Goal: Information Seeking & Learning: Learn about a topic

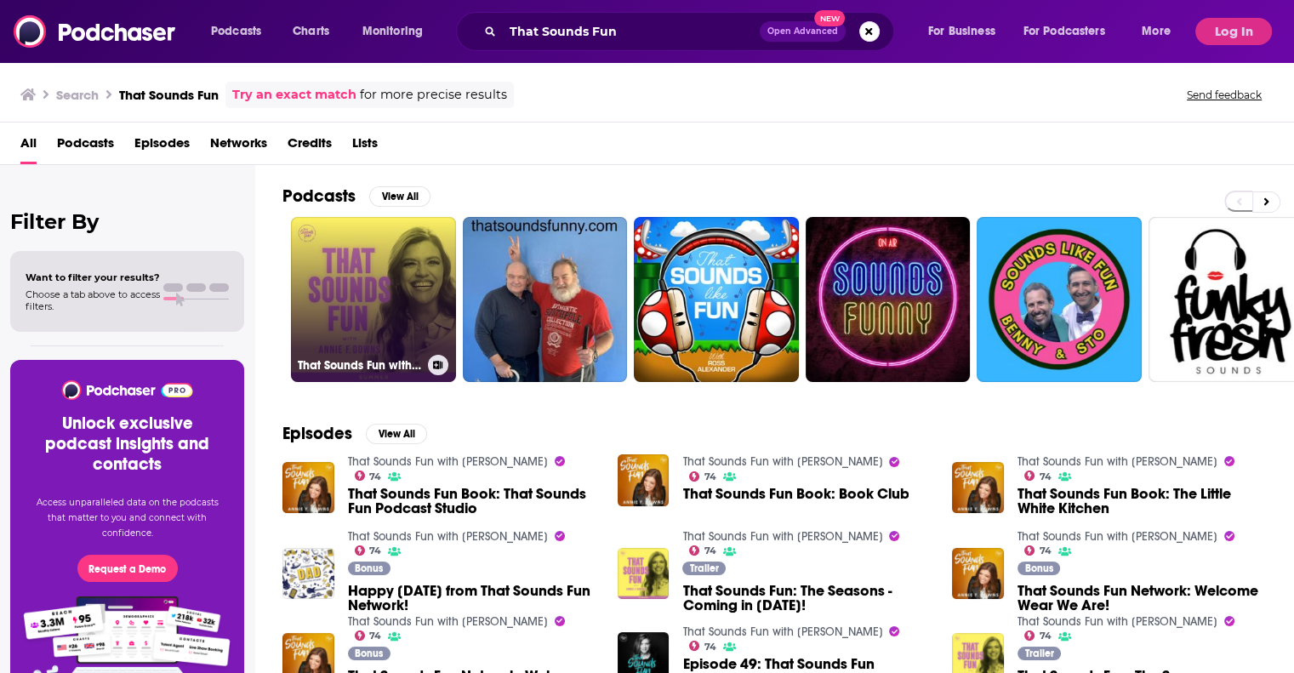
click at [408, 276] on link "That Sounds Fun with [PERSON_NAME]" at bounding box center [373, 299] width 165 height 165
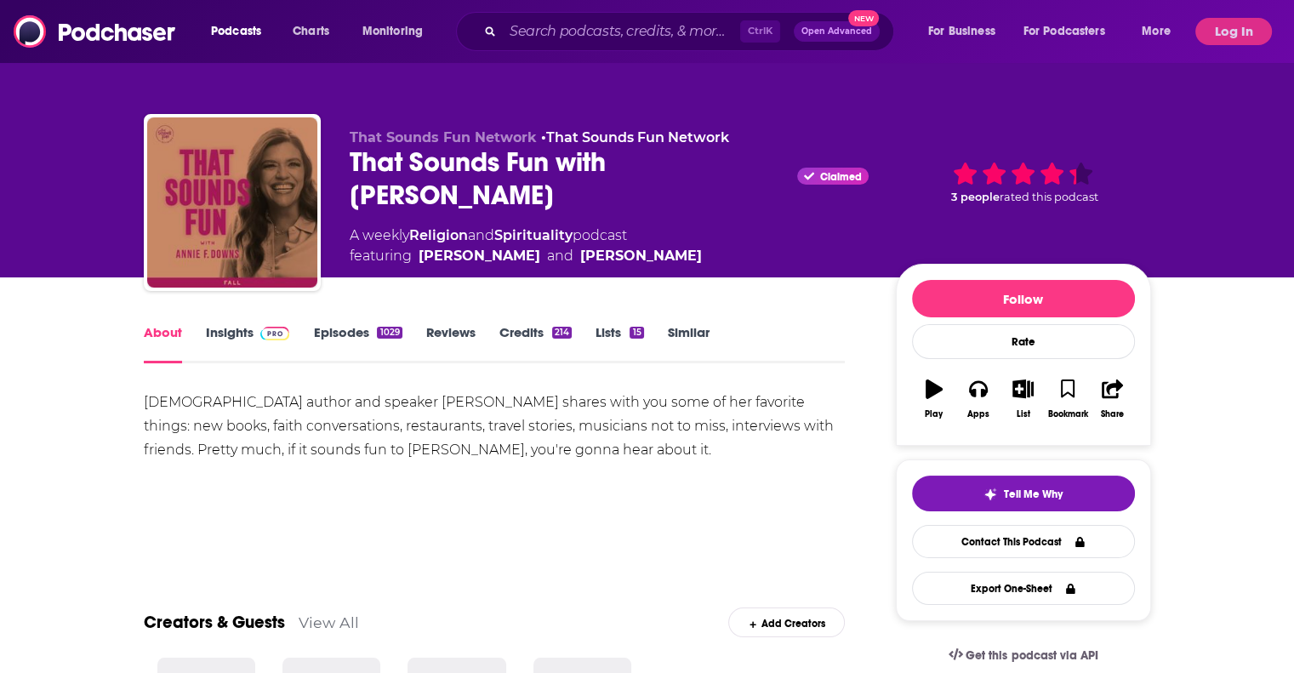
click at [245, 329] on link "Insights" at bounding box center [248, 343] width 84 height 39
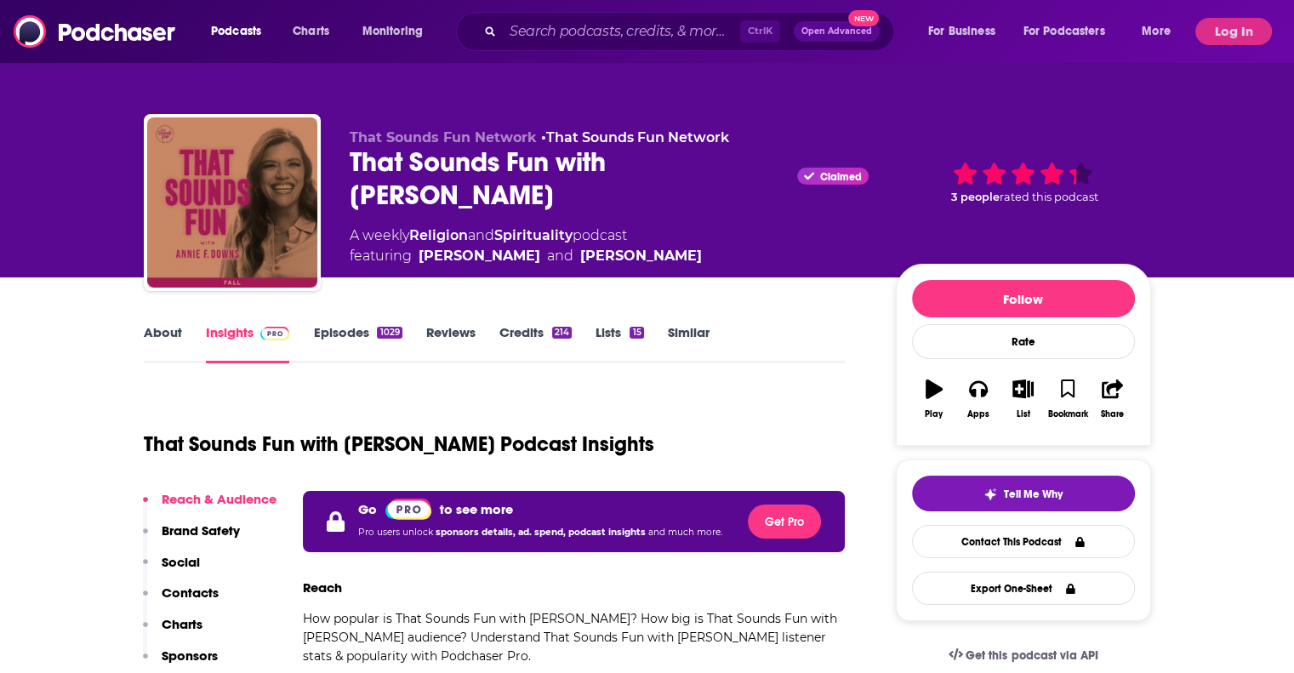
scroll to position [85, 0]
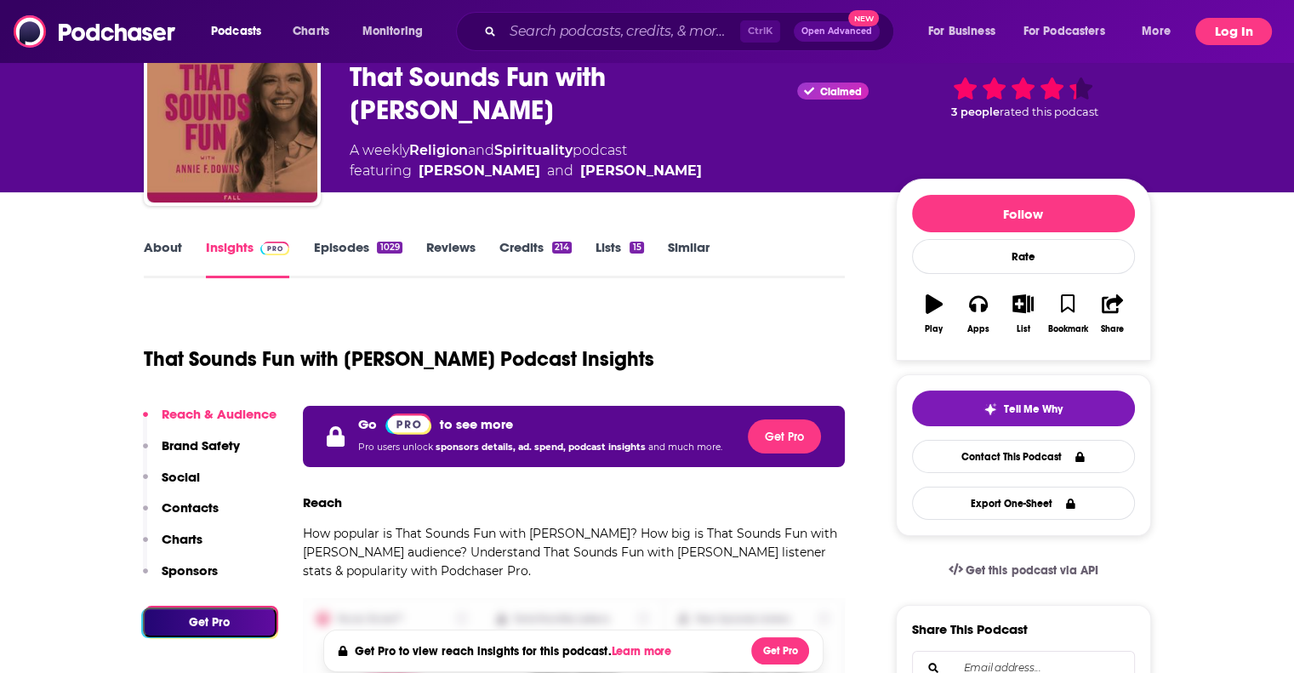
click at [1238, 35] on button "Log In" at bounding box center [1233, 31] width 77 height 27
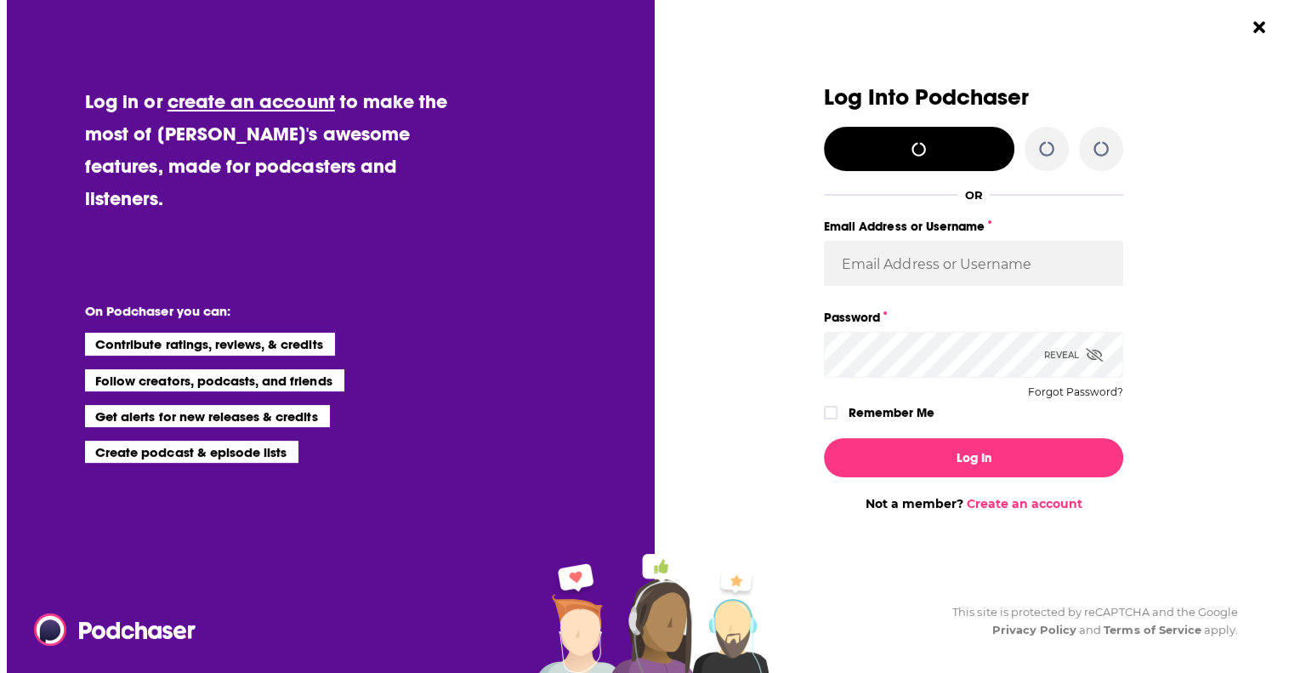
scroll to position [0, 0]
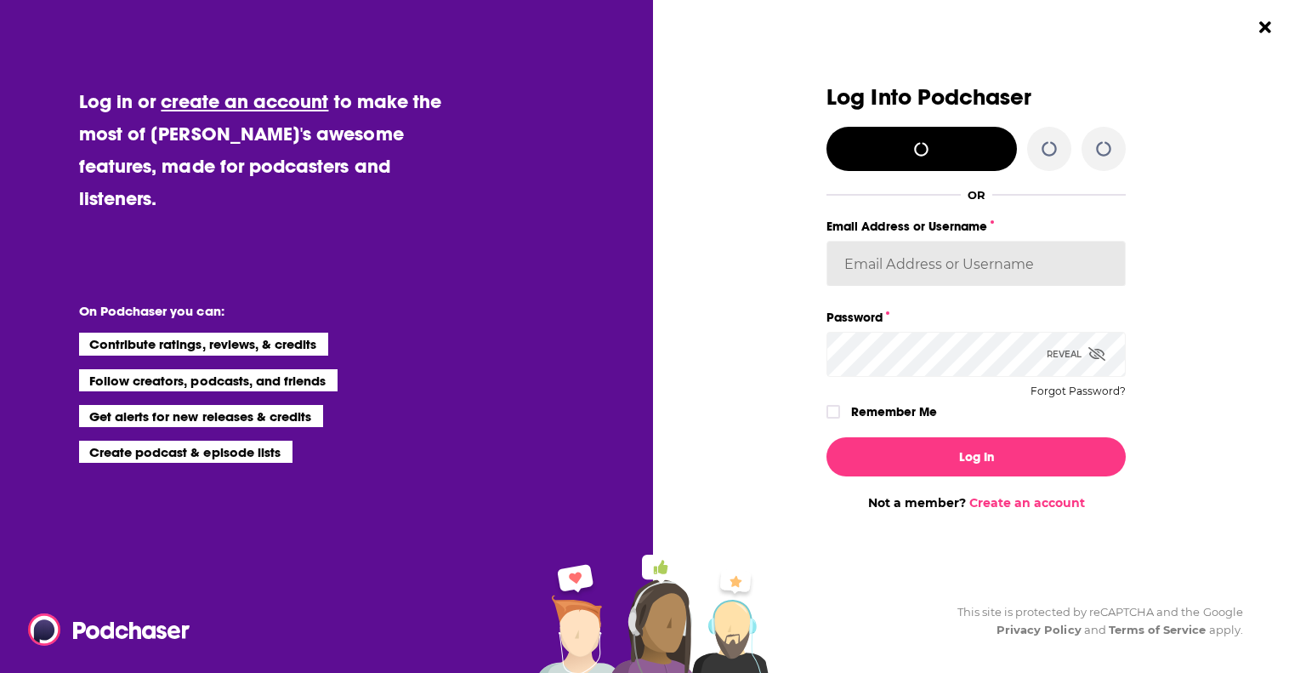
type input "[EMAIL_ADDRESS][DOMAIN_NAME]"
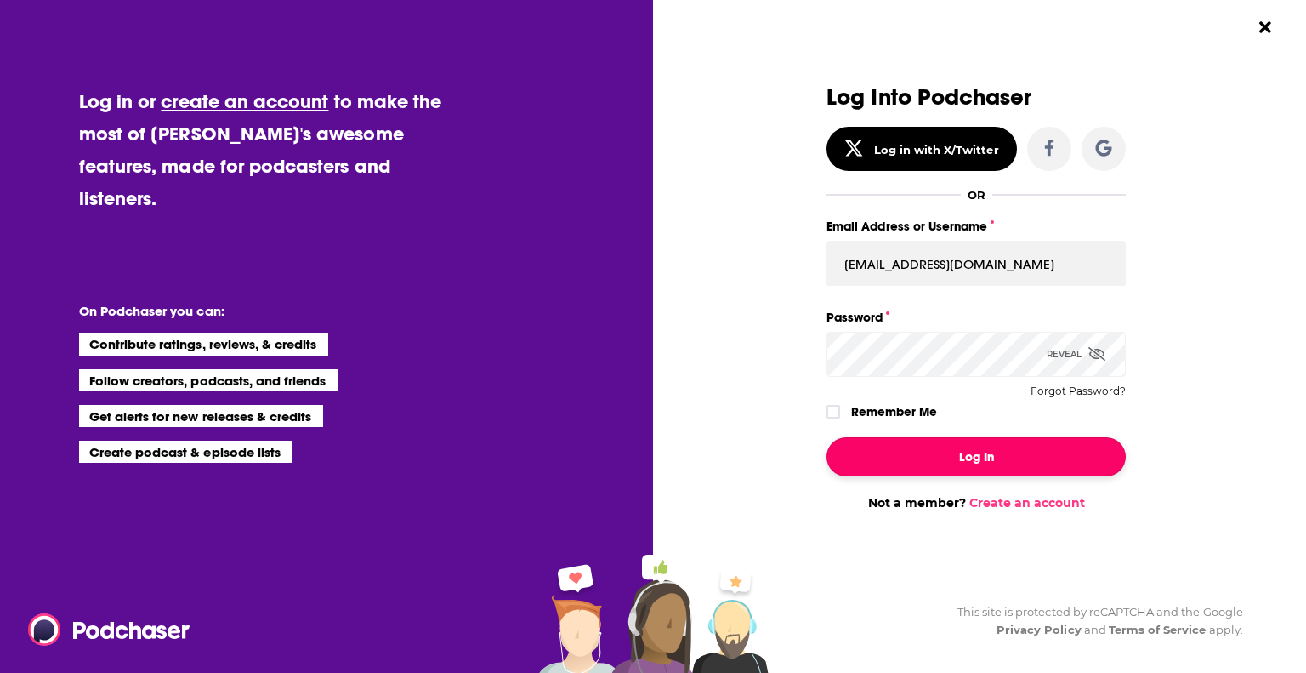
click at [953, 452] on button "Log In" at bounding box center [976, 456] width 299 height 39
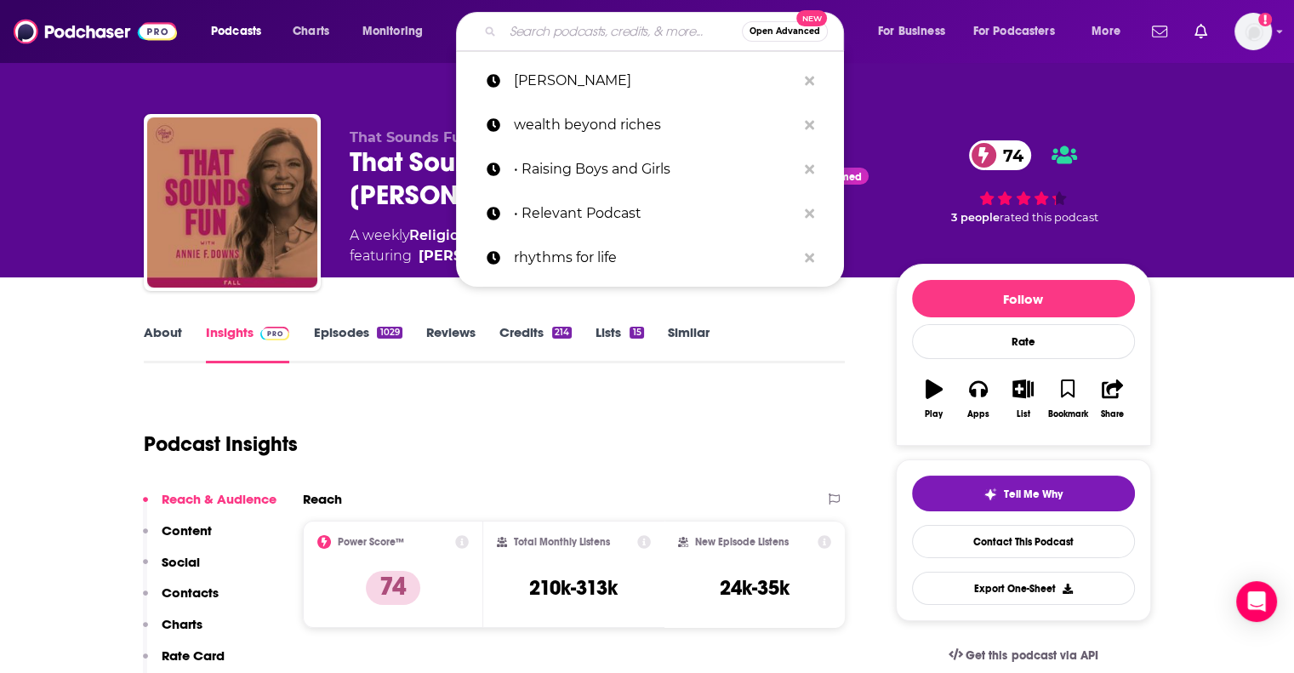
click at [634, 33] on input "Search podcasts, credits, & more..." at bounding box center [622, 31] width 239 height 27
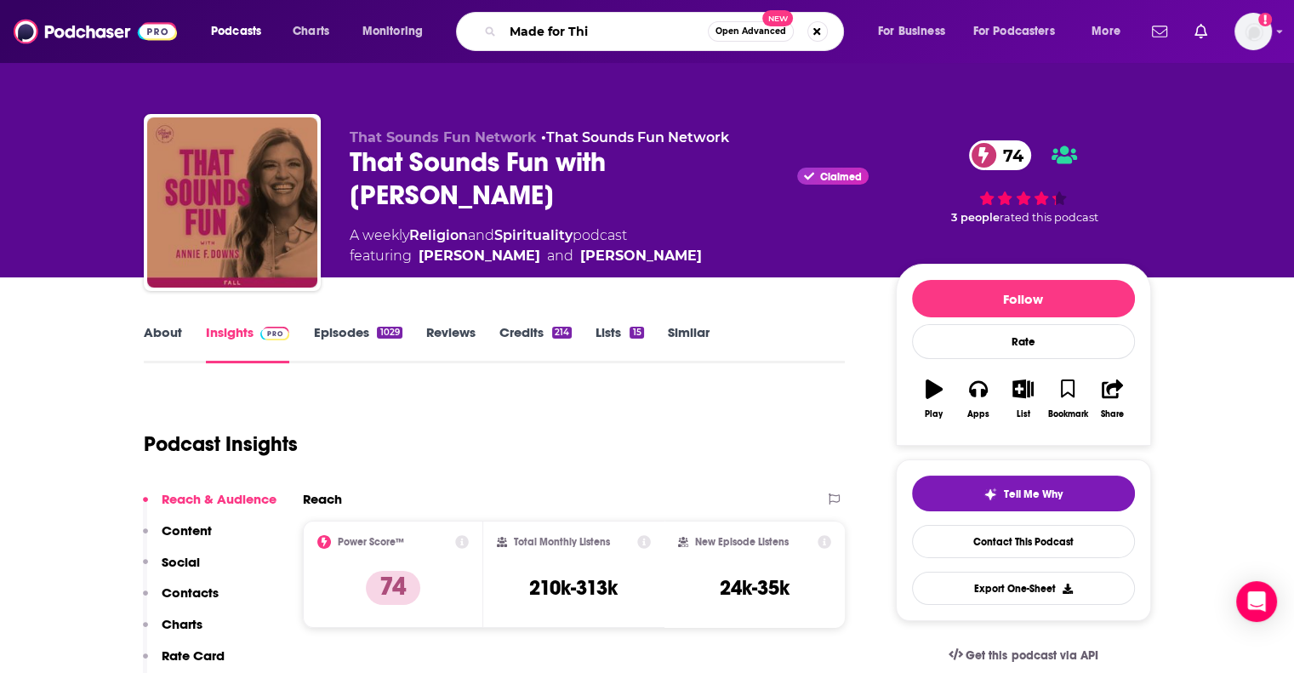
type input "Made for This"
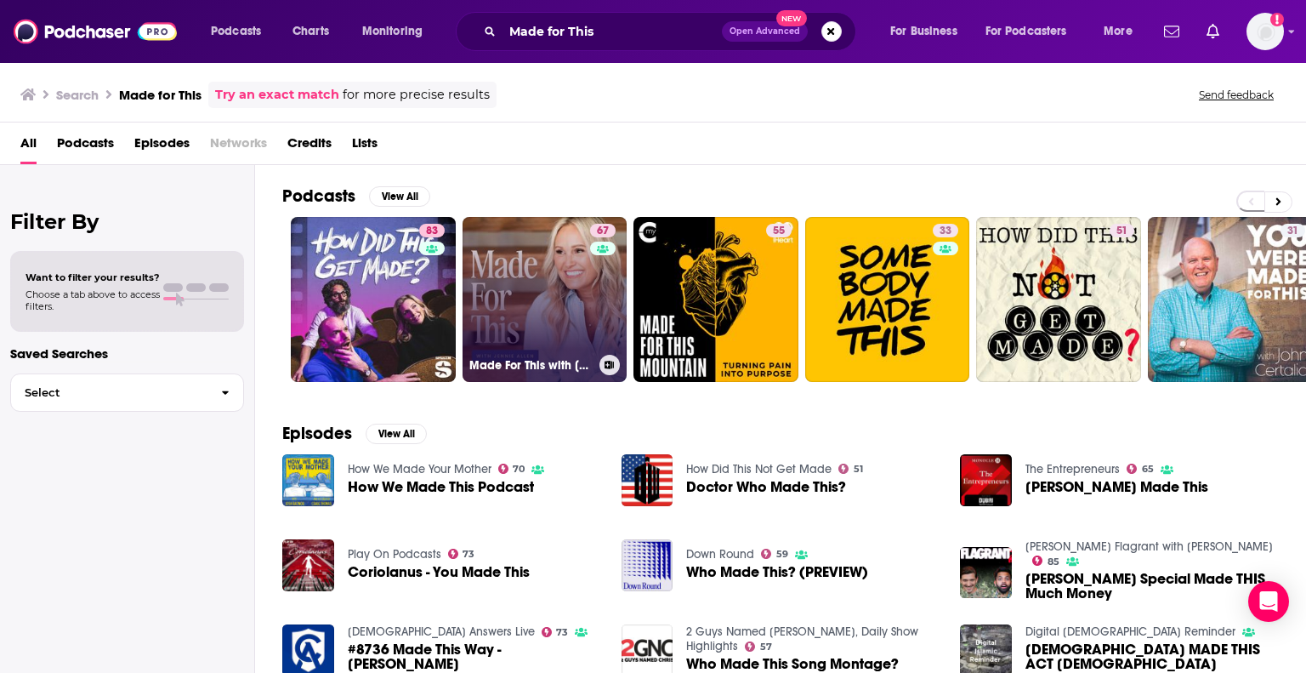
click at [587, 336] on link "67 Made For This with [PERSON_NAME]" at bounding box center [545, 299] width 165 height 165
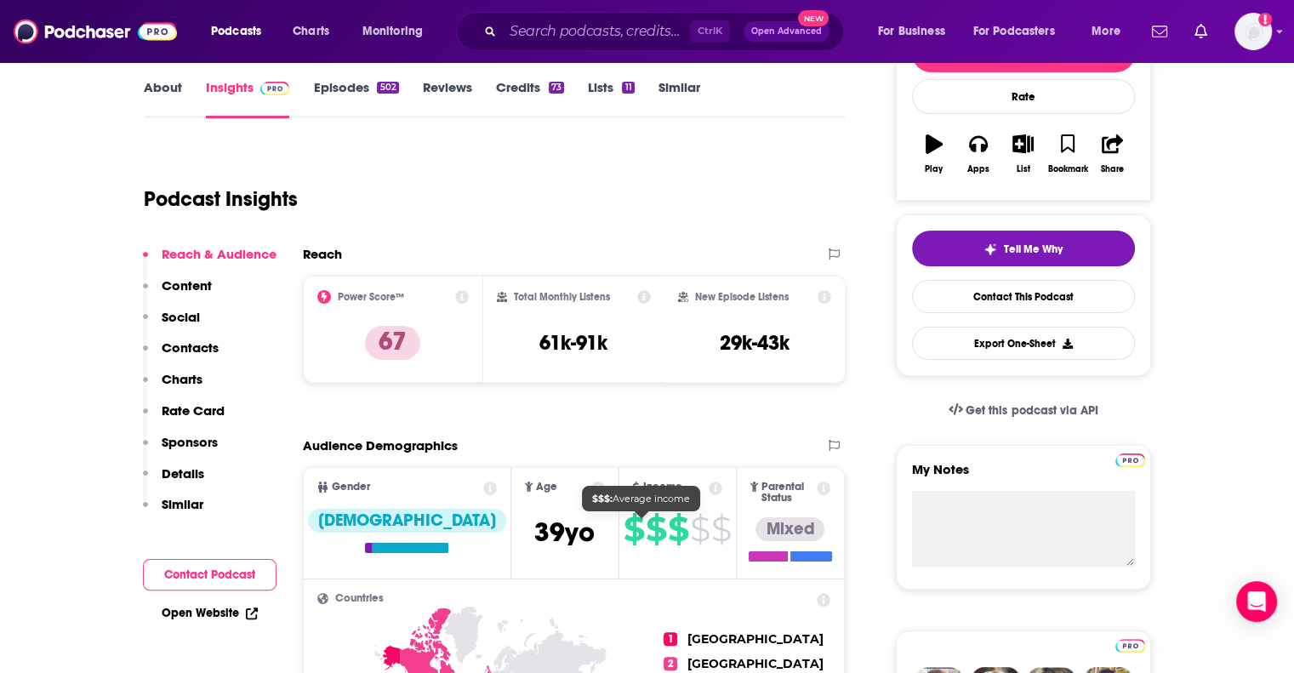
scroll to position [62, 0]
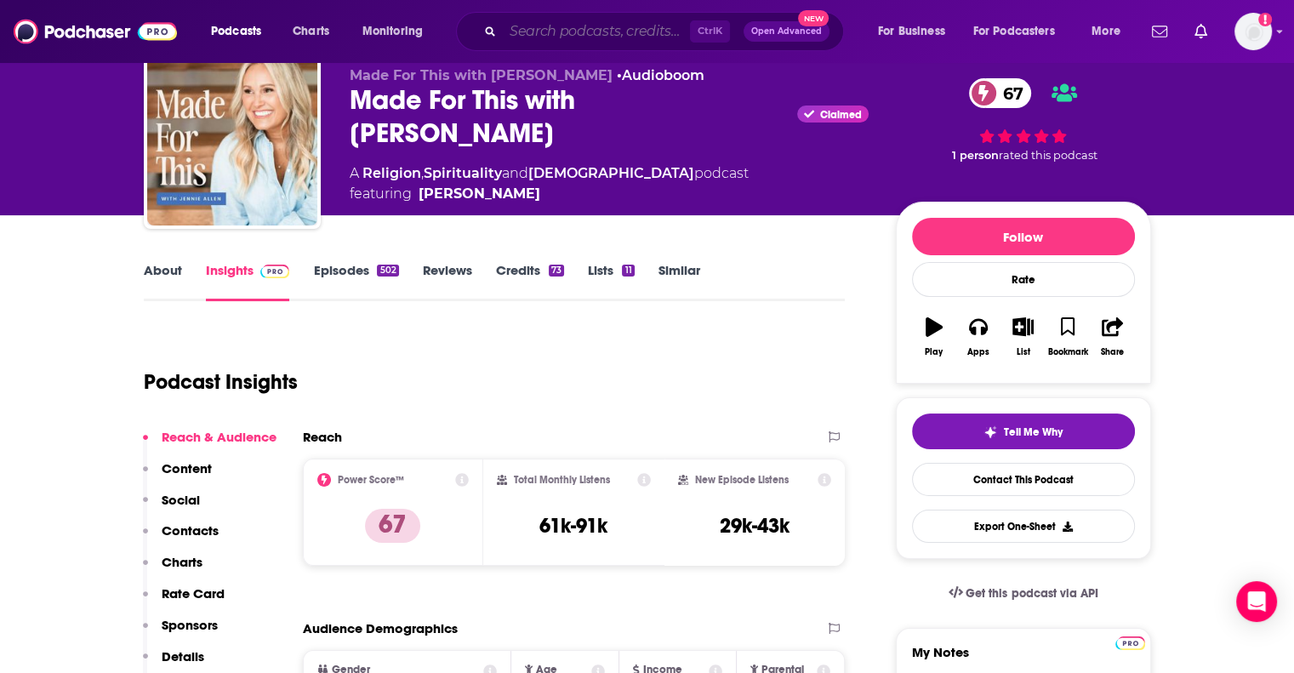
click at [603, 27] on input "Search podcasts, credits, & more..." at bounding box center [596, 31] width 187 height 27
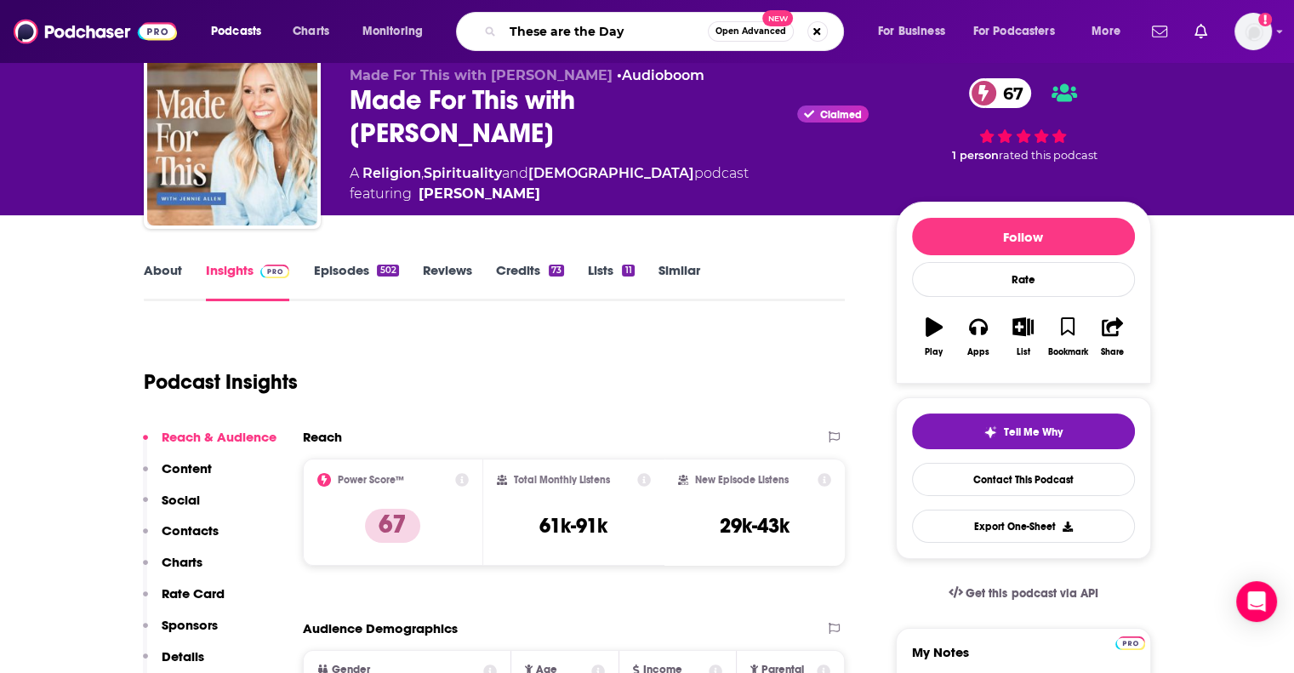
type input "These are the Days"
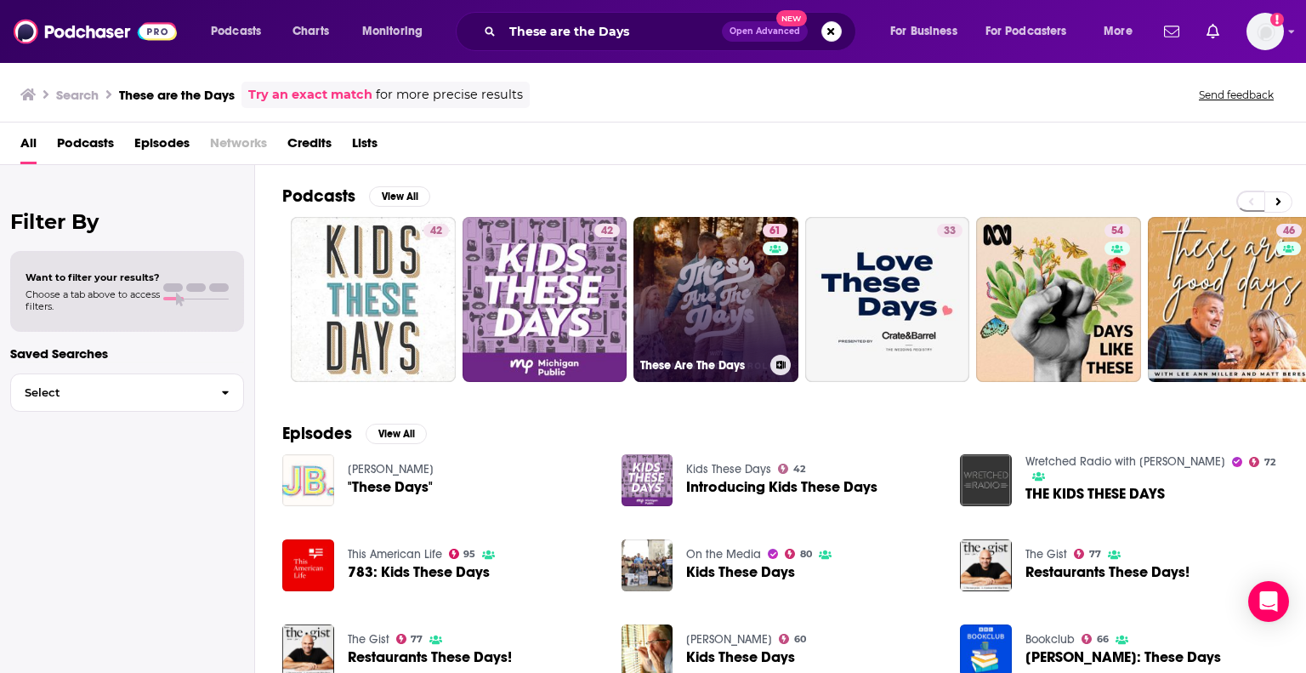
click at [717, 281] on link "61 These Are The Days" at bounding box center [716, 299] width 165 height 165
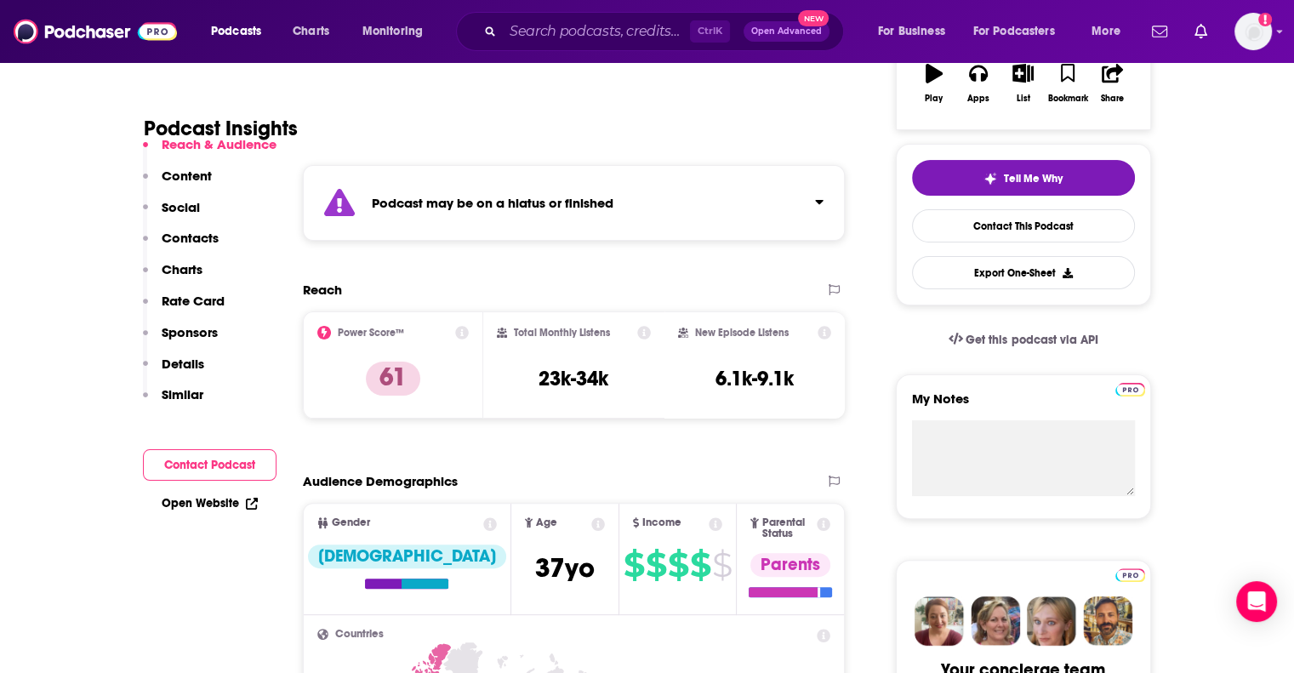
scroll to position [340, 0]
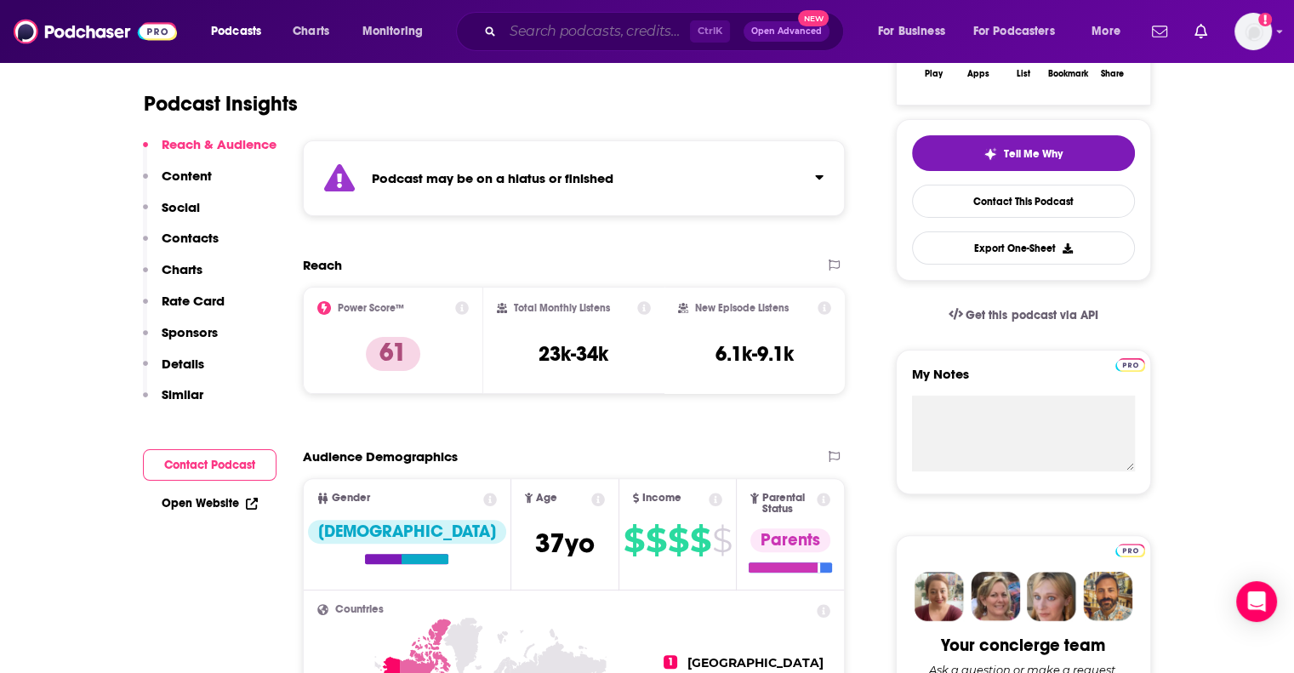
click at [576, 28] on input "Search podcasts, credits, & more..." at bounding box center [596, 31] width 187 height 27
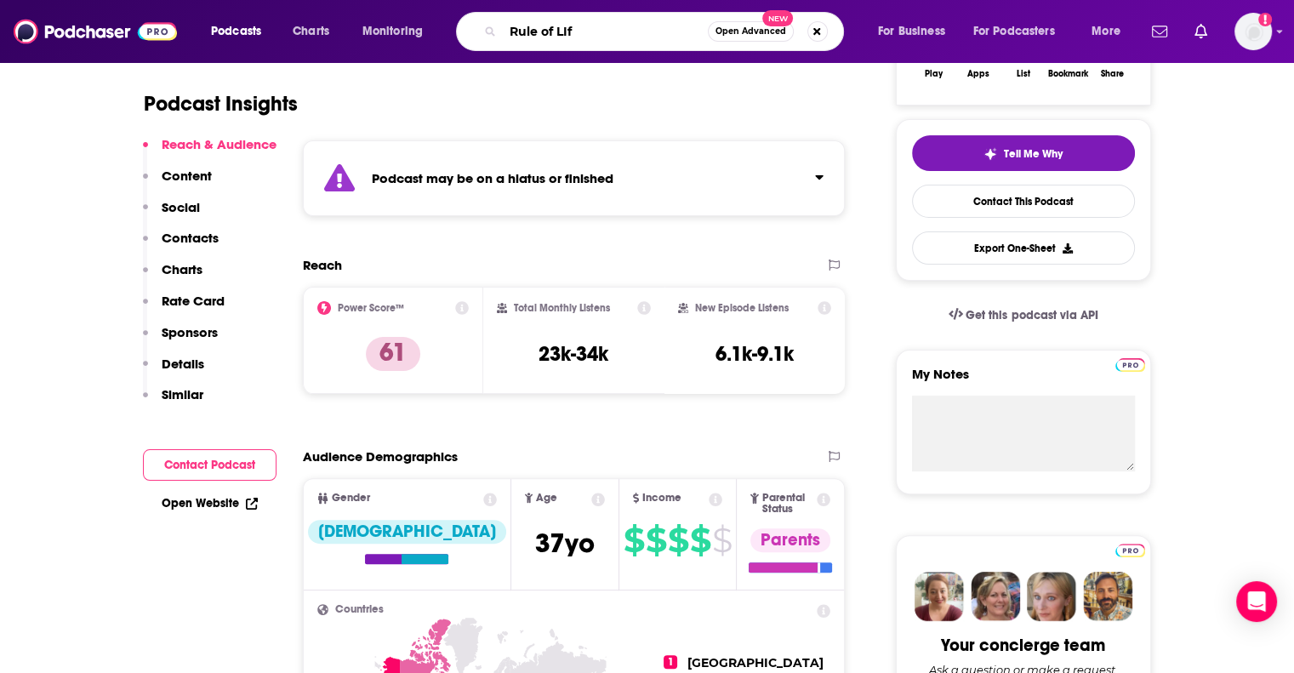
type input "Rule of LIfe"
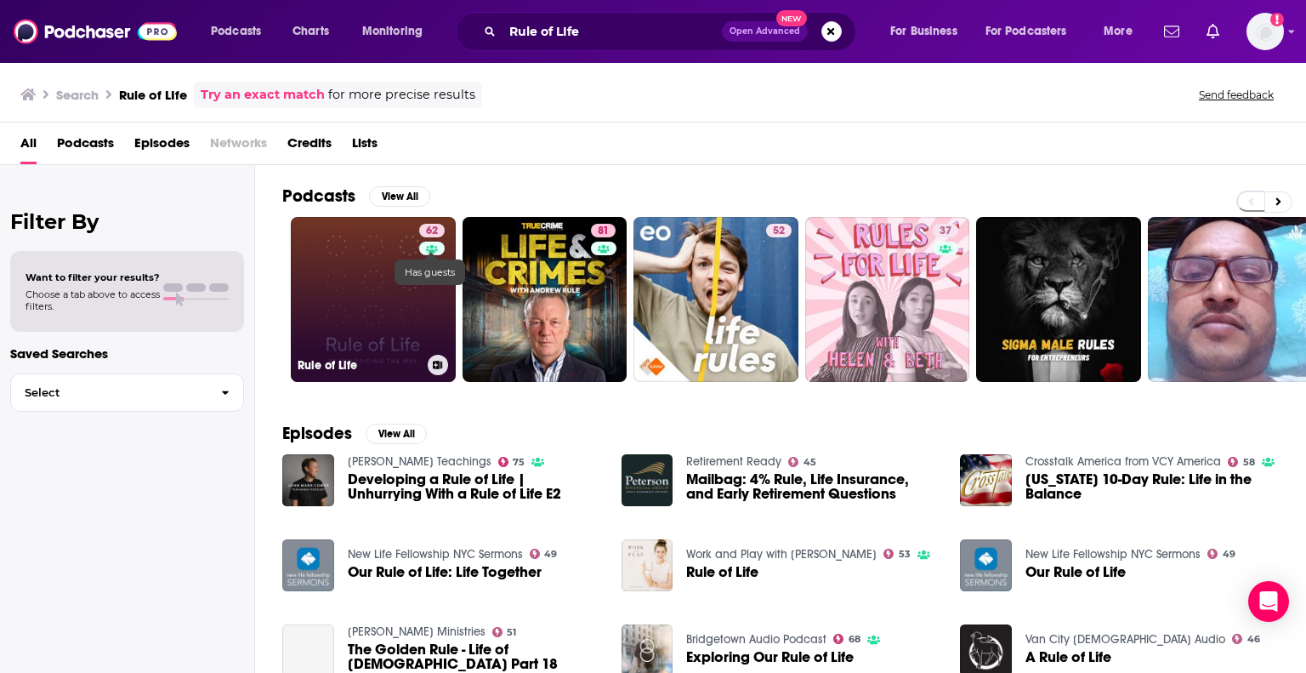
click at [427, 249] on icon at bounding box center [432, 248] width 12 height 9
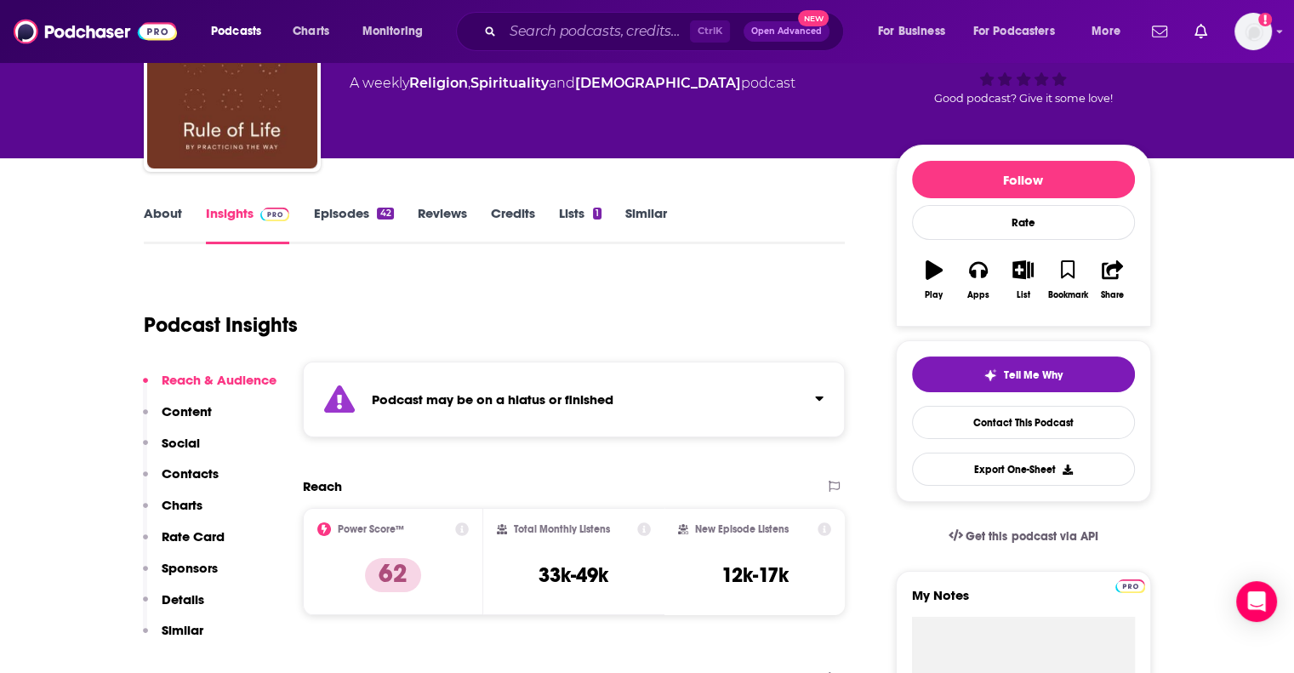
scroll to position [340, 0]
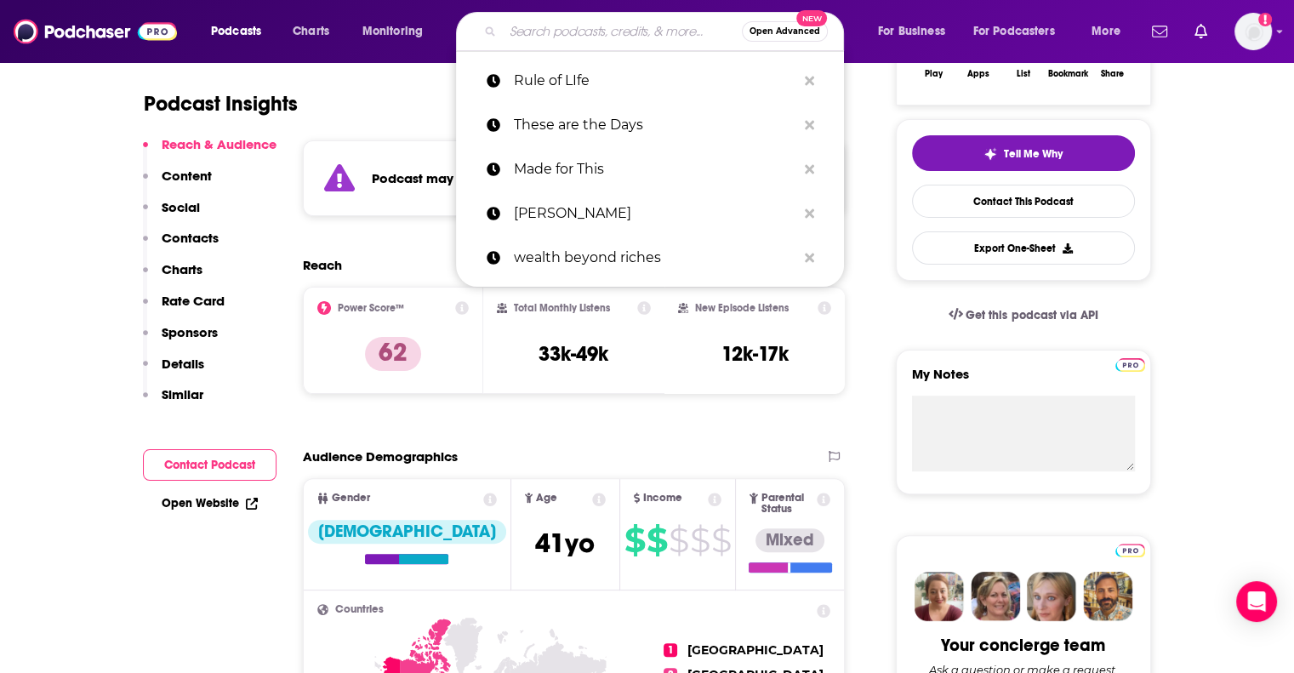
click at [646, 30] on input "Search podcasts, credits, & more..." at bounding box center [622, 31] width 239 height 27
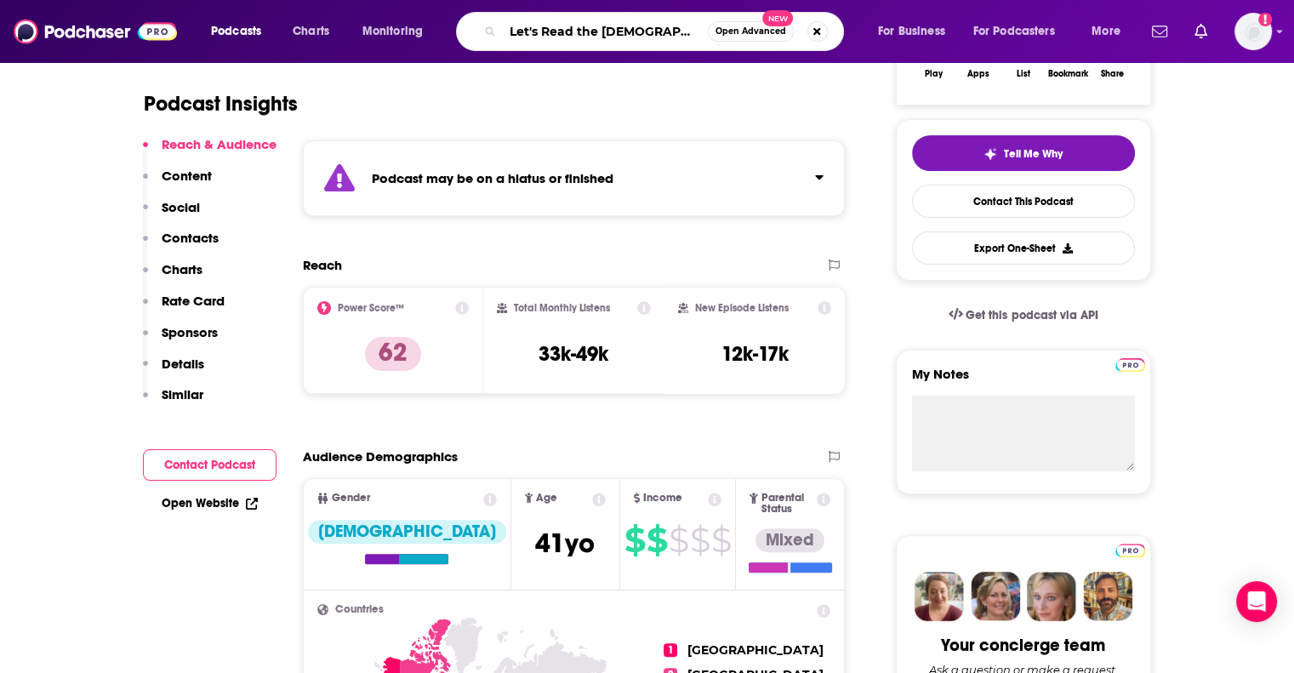
type input "Let's Read the [DEMOGRAPHIC_DATA]"
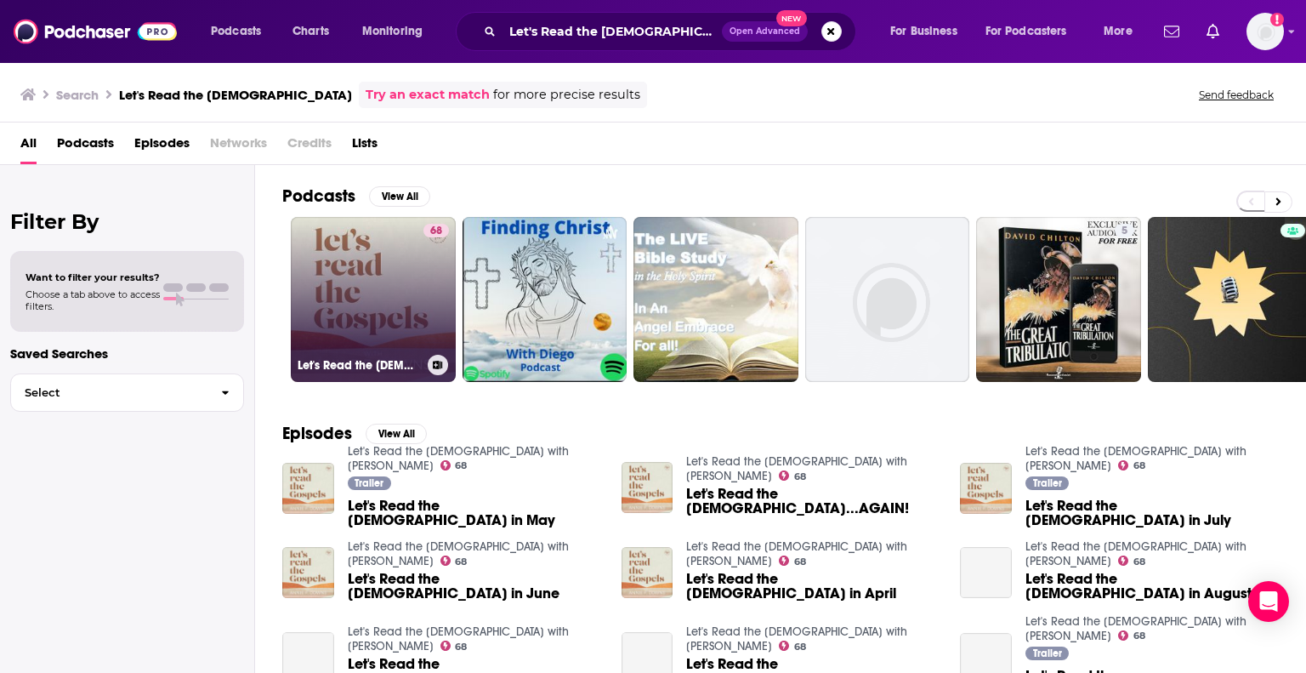
click at [395, 260] on link "68 Let's Read the [DEMOGRAPHIC_DATA] with [PERSON_NAME]" at bounding box center [373, 299] width 165 height 165
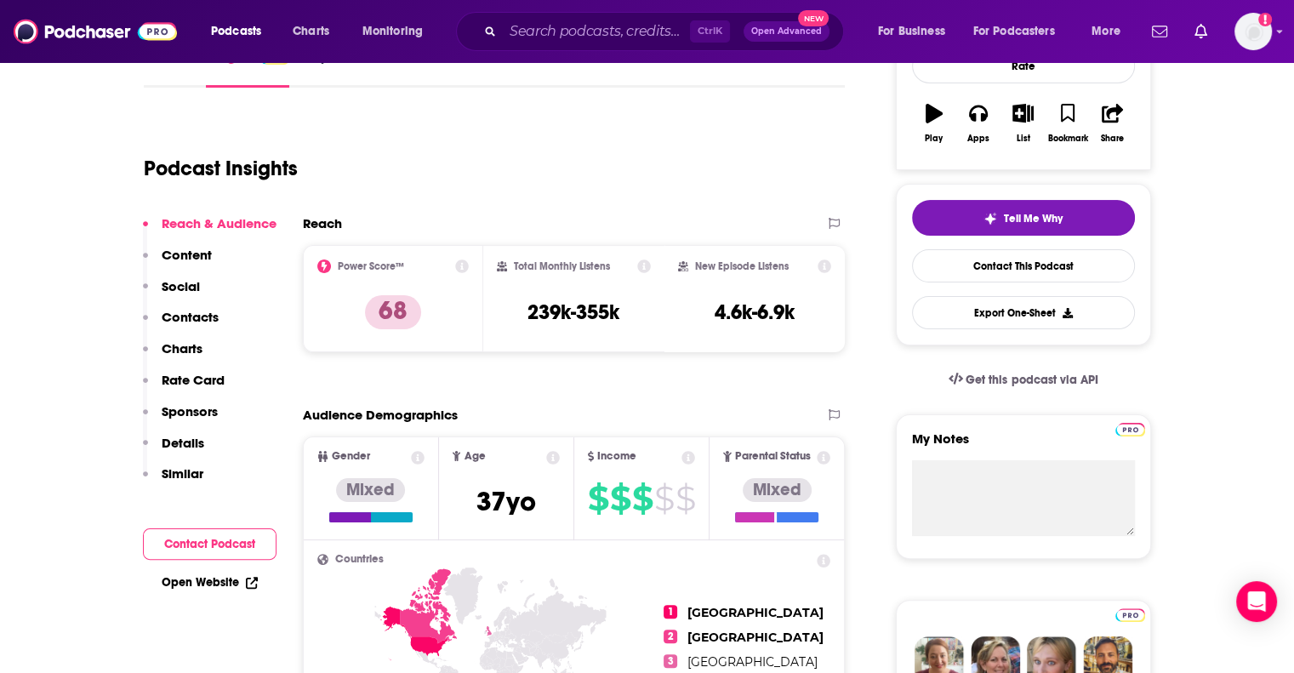
scroll to position [340, 0]
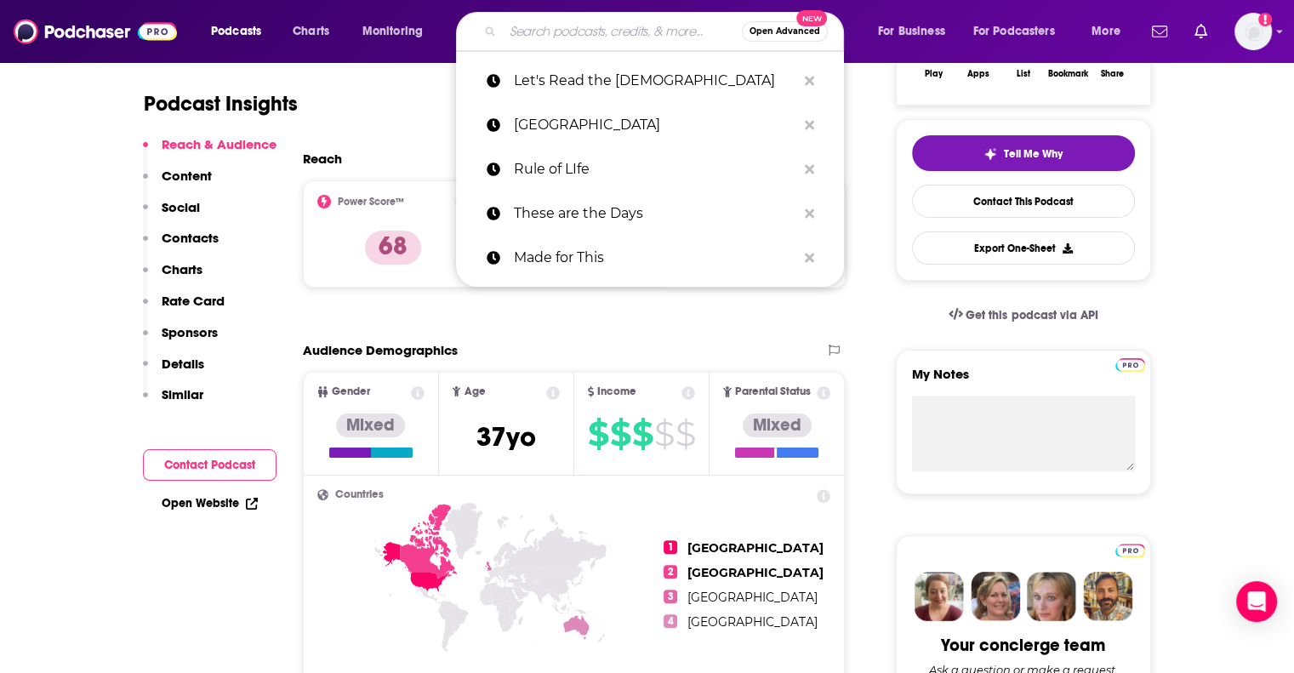
click at [586, 37] on input "Search podcasts, credits, & more..." at bounding box center [622, 31] width 239 height 27
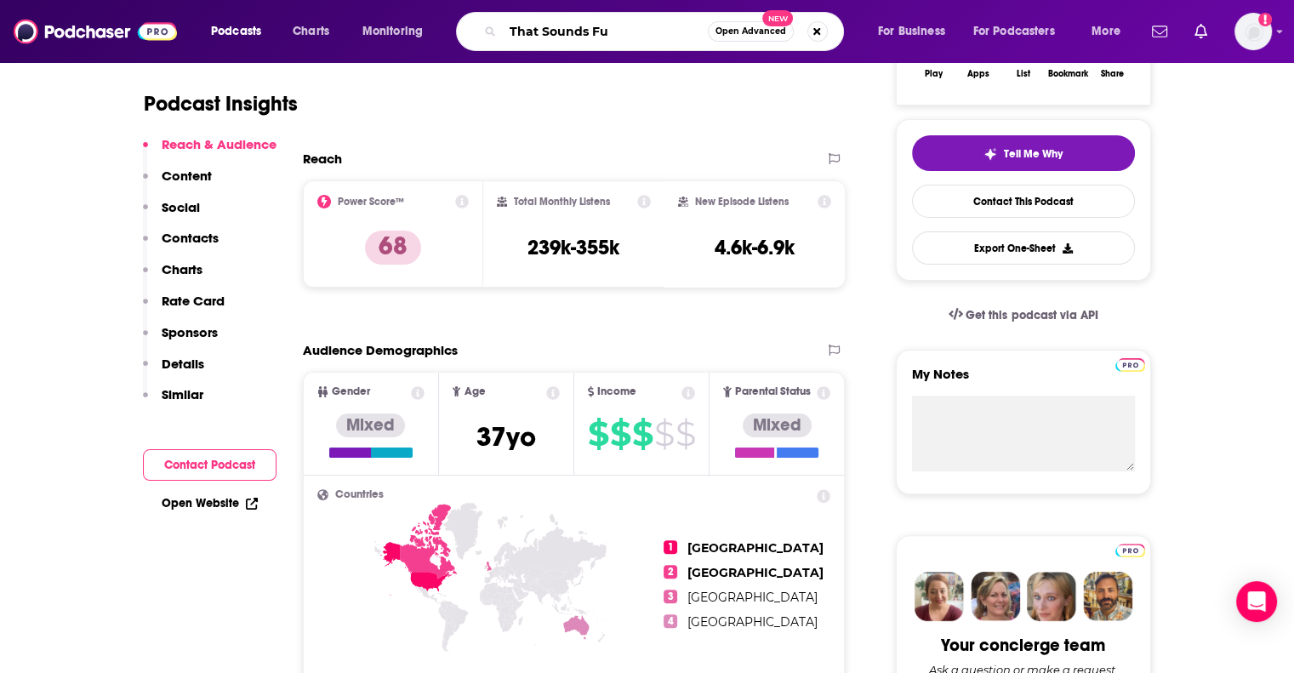
type input "That Sounds Fun"
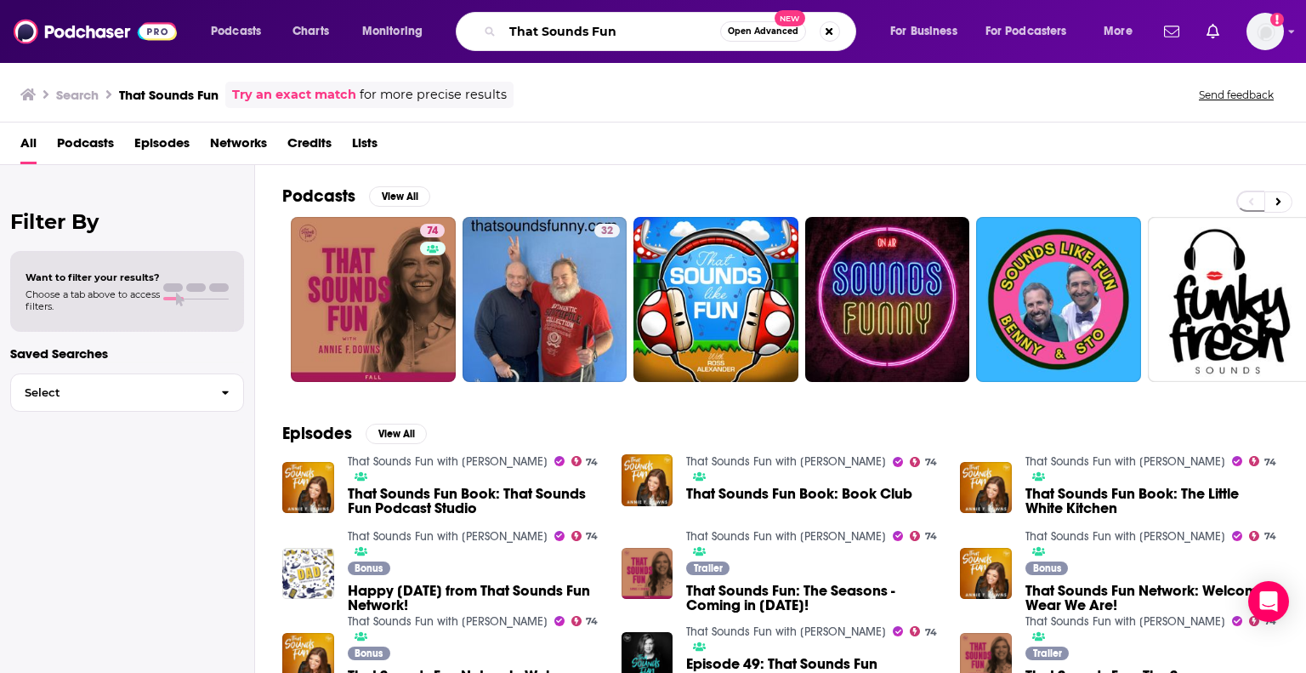
click at [670, 26] on input "That Sounds Fun" at bounding box center [612, 31] width 218 height 27
type input "That Sounds Fun, [PERSON_NAME]"
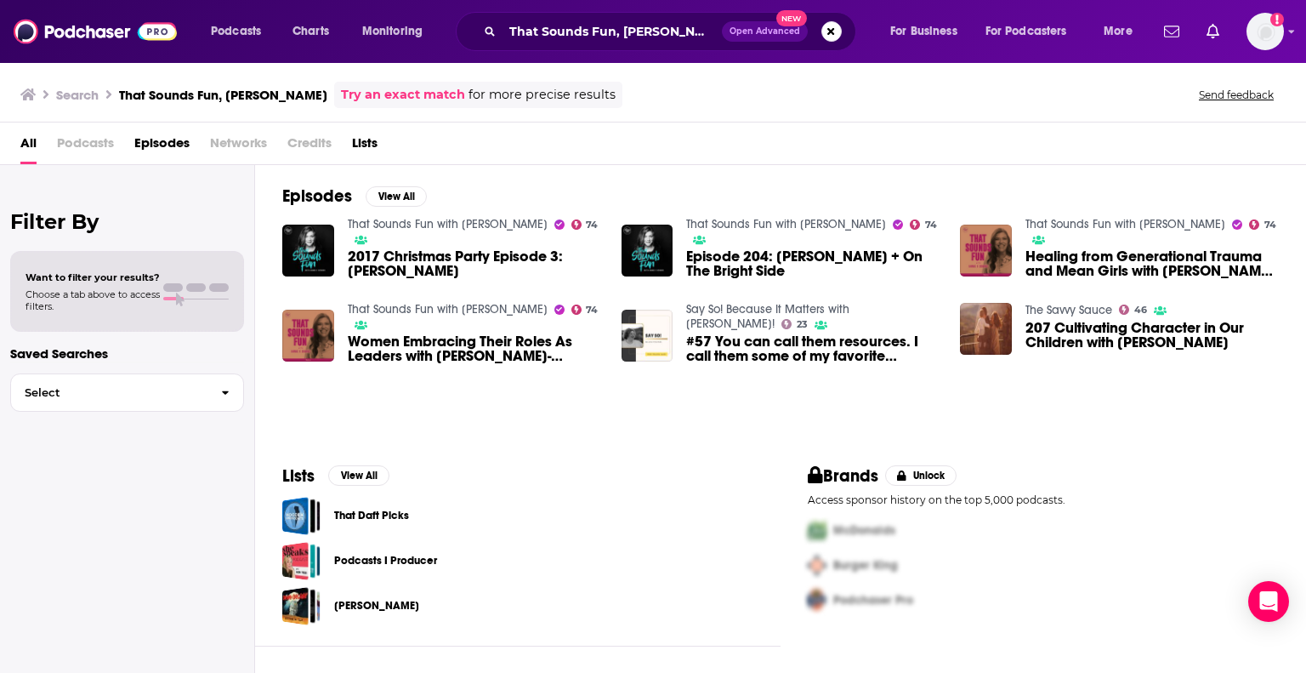
click at [1049, 261] on span "Healing from Generational Trauma and Mean Girls with [PERSON_NAME]- Episode 971" at bounding box center [1152, 263] width 253 height 29
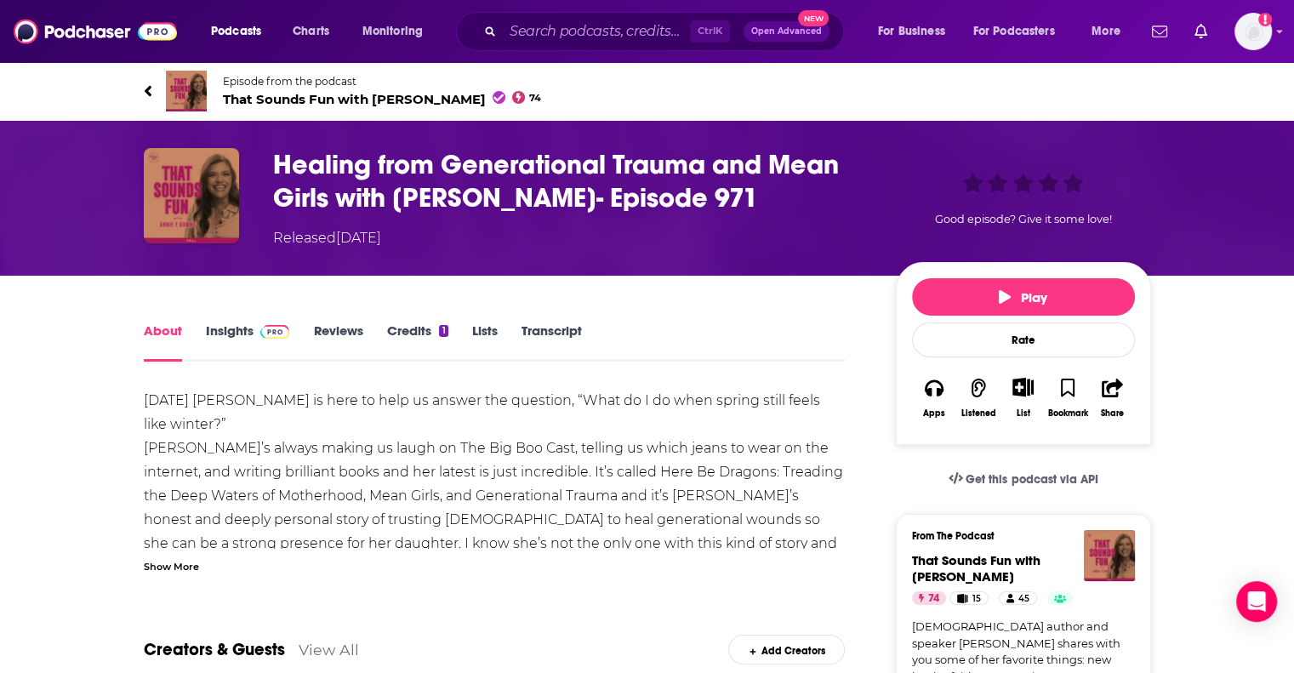
click at [162, 332] on link "About" at bounding box center [163, 341] width 38 height 39
click at [162, 331] on link "About" at bounding box center [163, 341] width 38 height 39
click at [173, 328] on link "About" at bounding box center [163, 341] width 38 height 39
click at [238, 327] on link "Insights" at bounding box center [248, 341] width 84 height 39
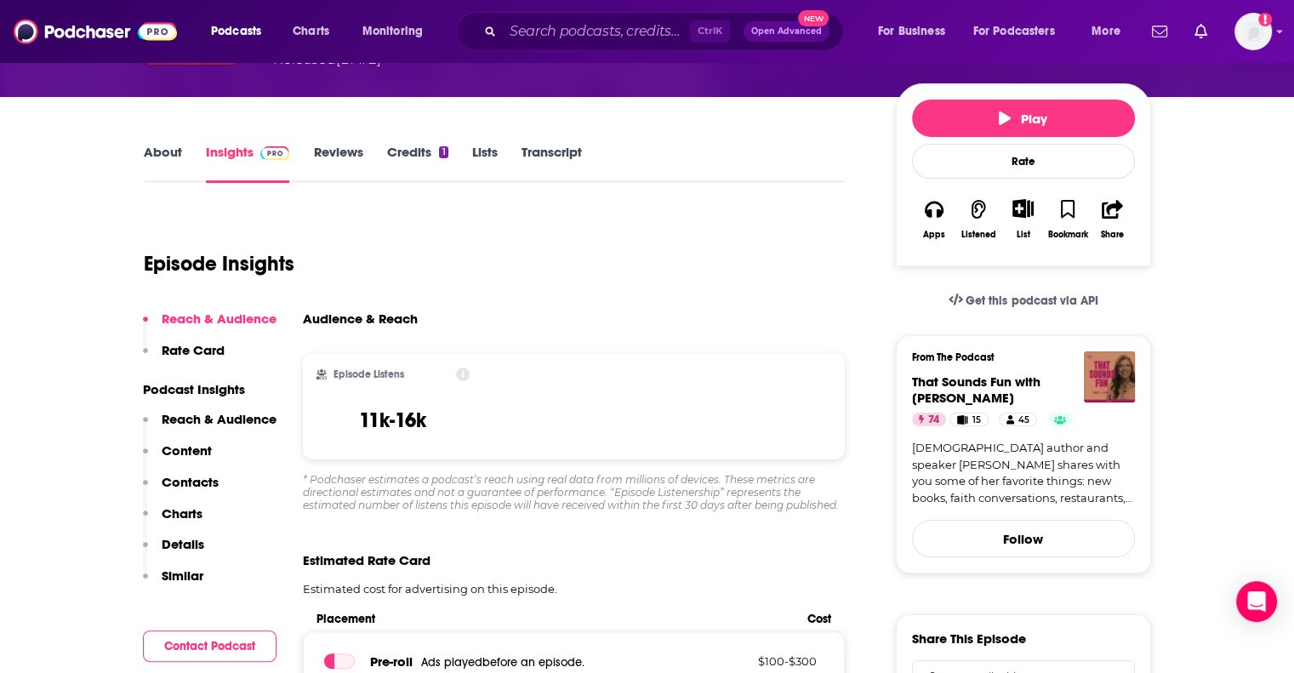
scroll to position [170, 0]
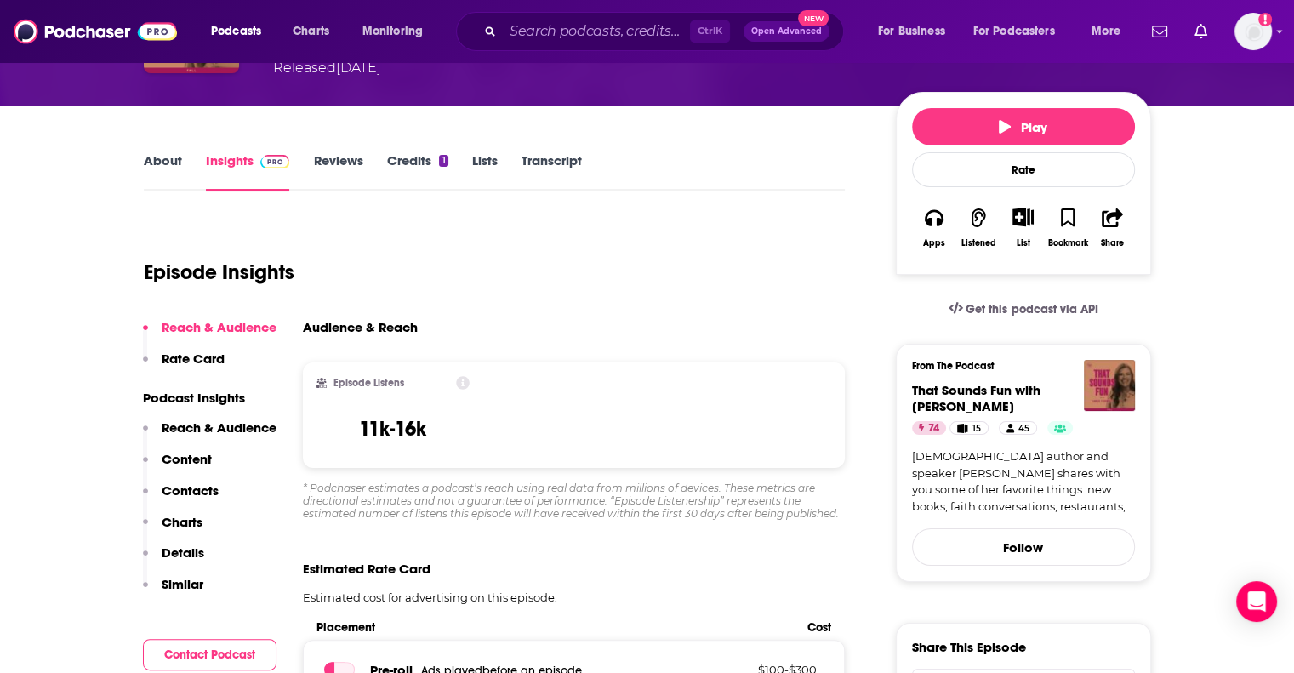
click at [265, 276] on h1 "Episode Insights" at bounding box center [219, 272] width 151 height 26
click at [530, 34] on input "Search podcasts, credits, & more..." at bounding box center [596, 31] width 187 height 27
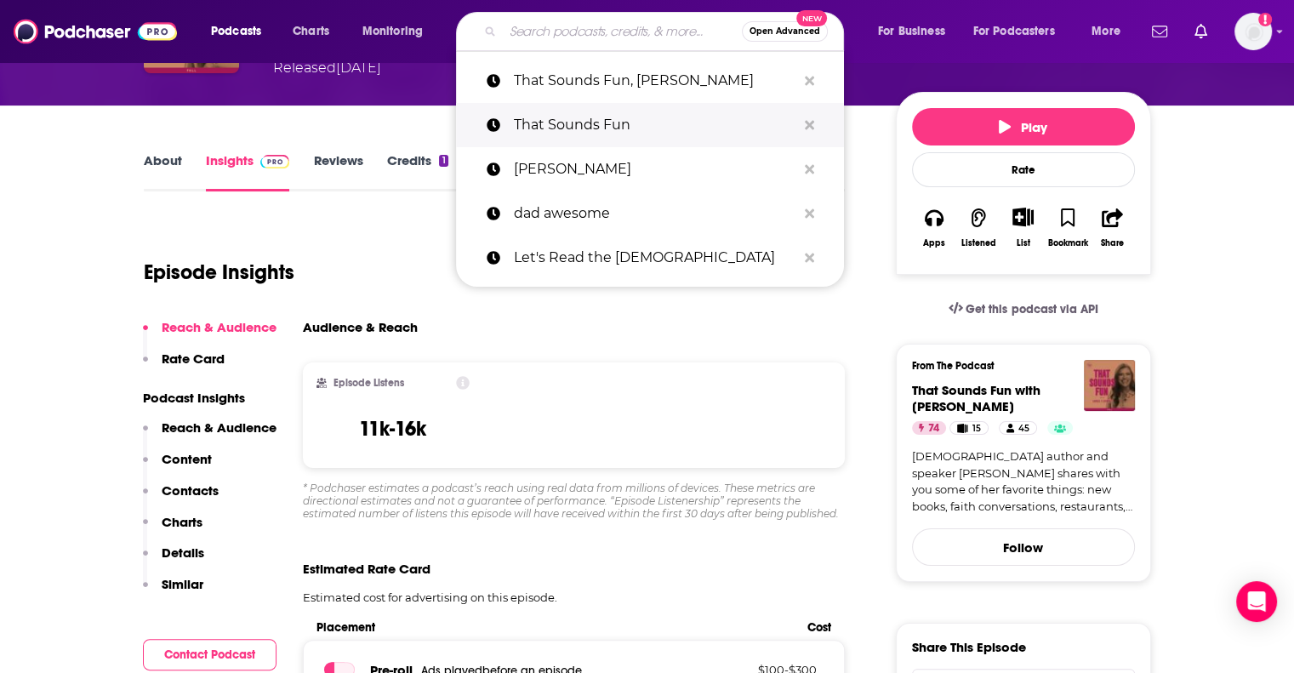
click at [549, 125] on p "That Sounds Fun" at bounding box center [655, 125] width 282 height 44
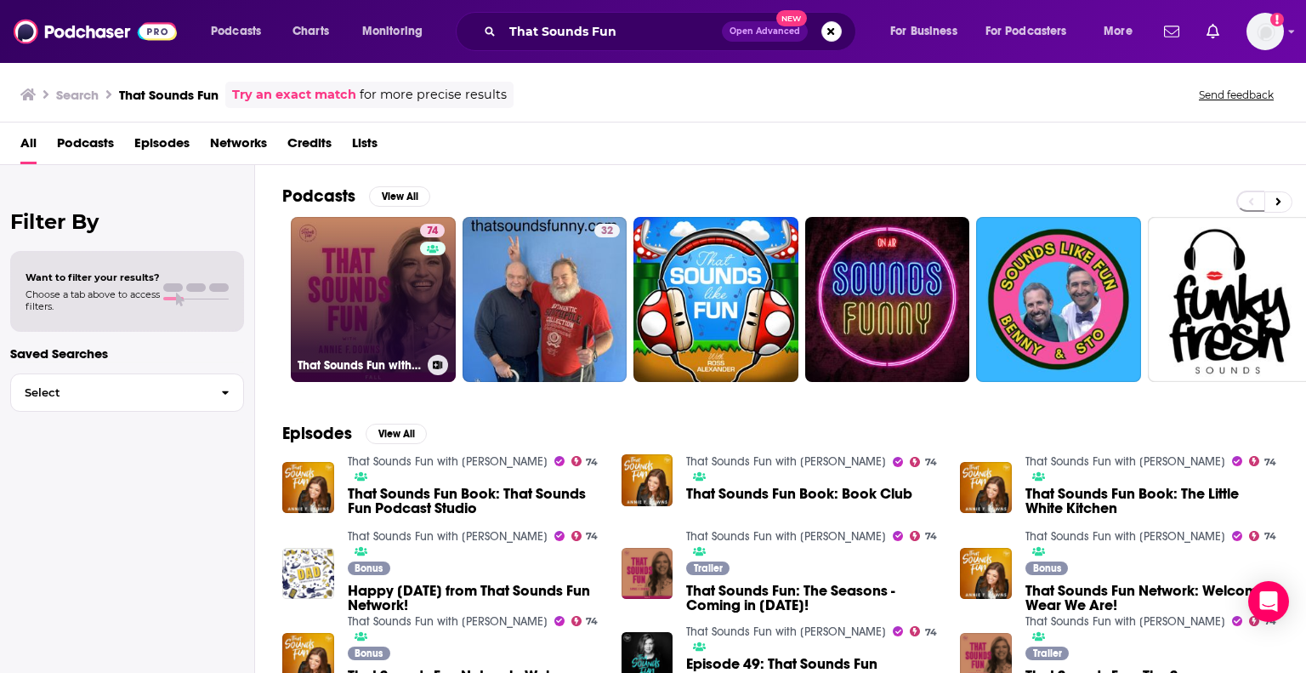
click at [350, 297] on link "74 That Sounds Fun with [PERSON_NAME]" at bounding box center [373, 299] width 165 height 165
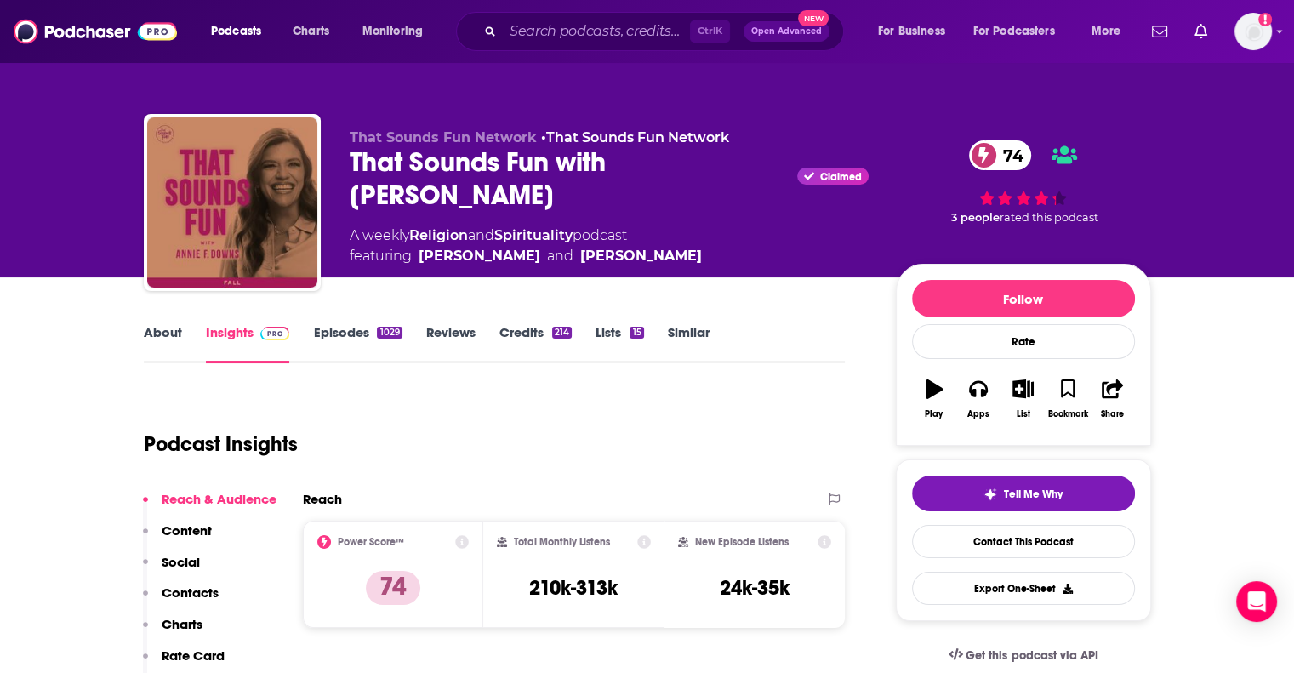
click at [358, 331] on link "Episodes 1029" at bounding box center [357, 343] width 88 height 39
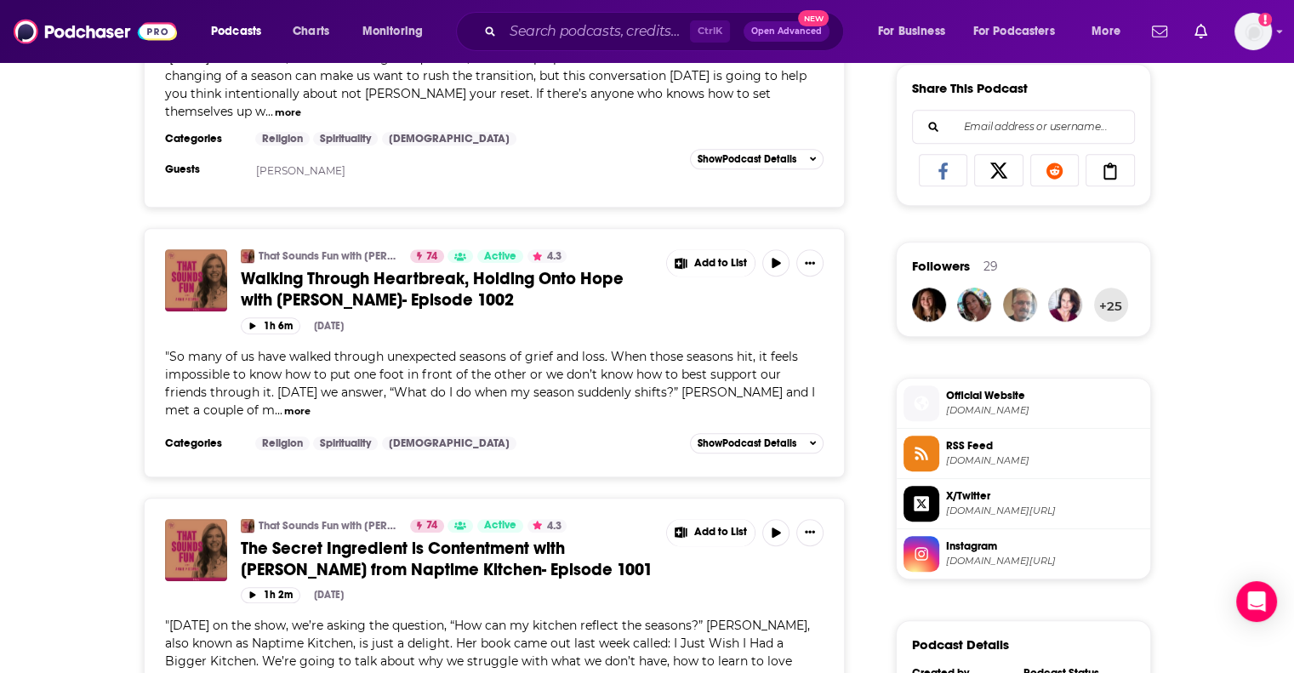
scroll to position [851, 0]
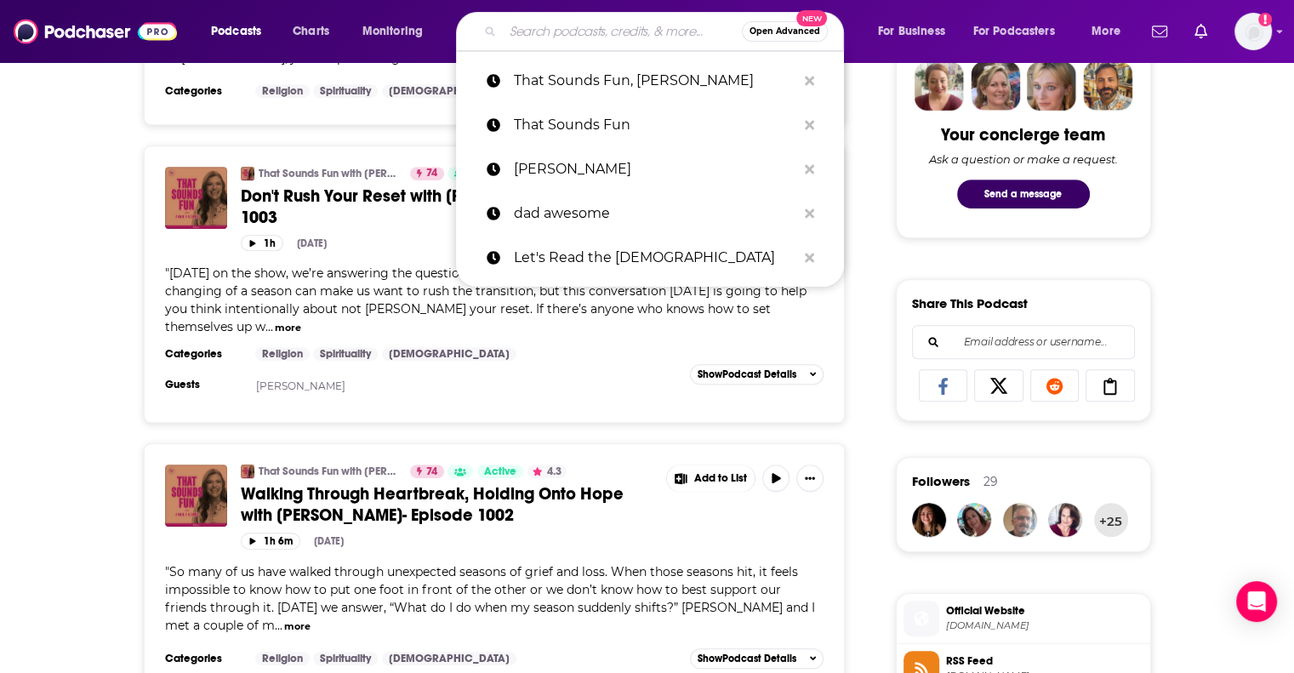
click at [599, 31] on input "Search podcasts, credits, & more..." at bounding box center [622, 31] width 239 height 27
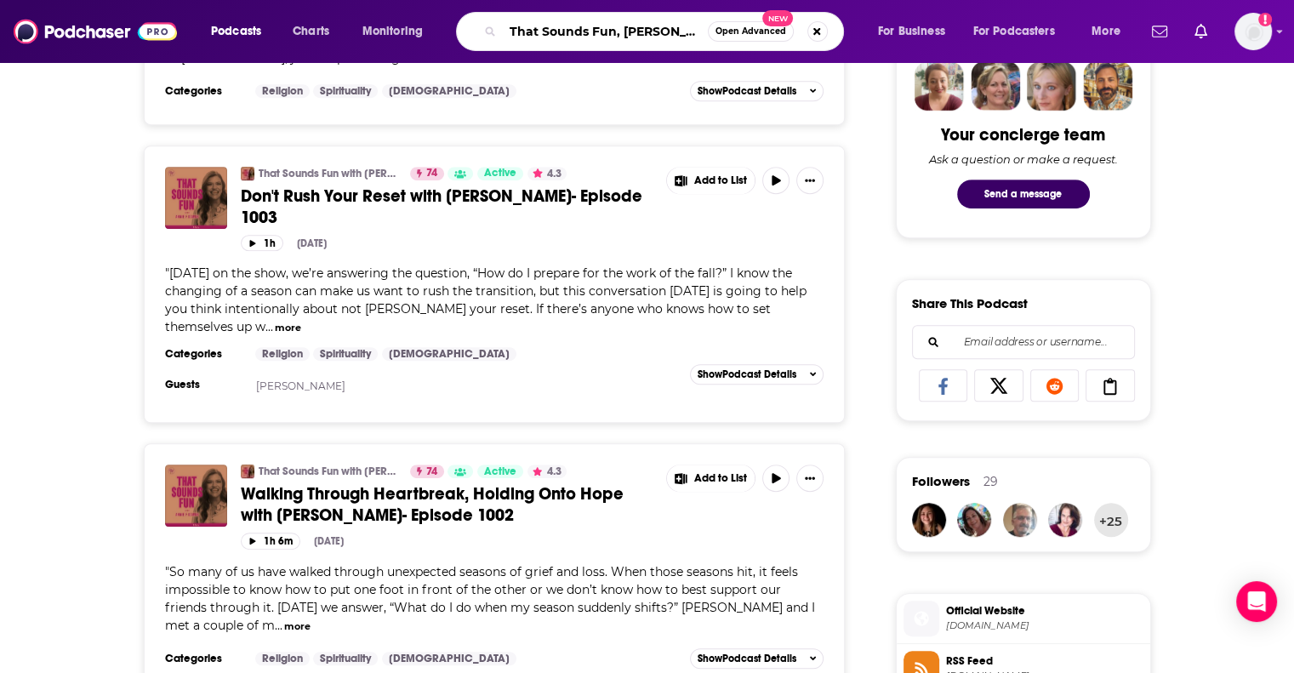
type input "That Sounds Fun, Wekeman"
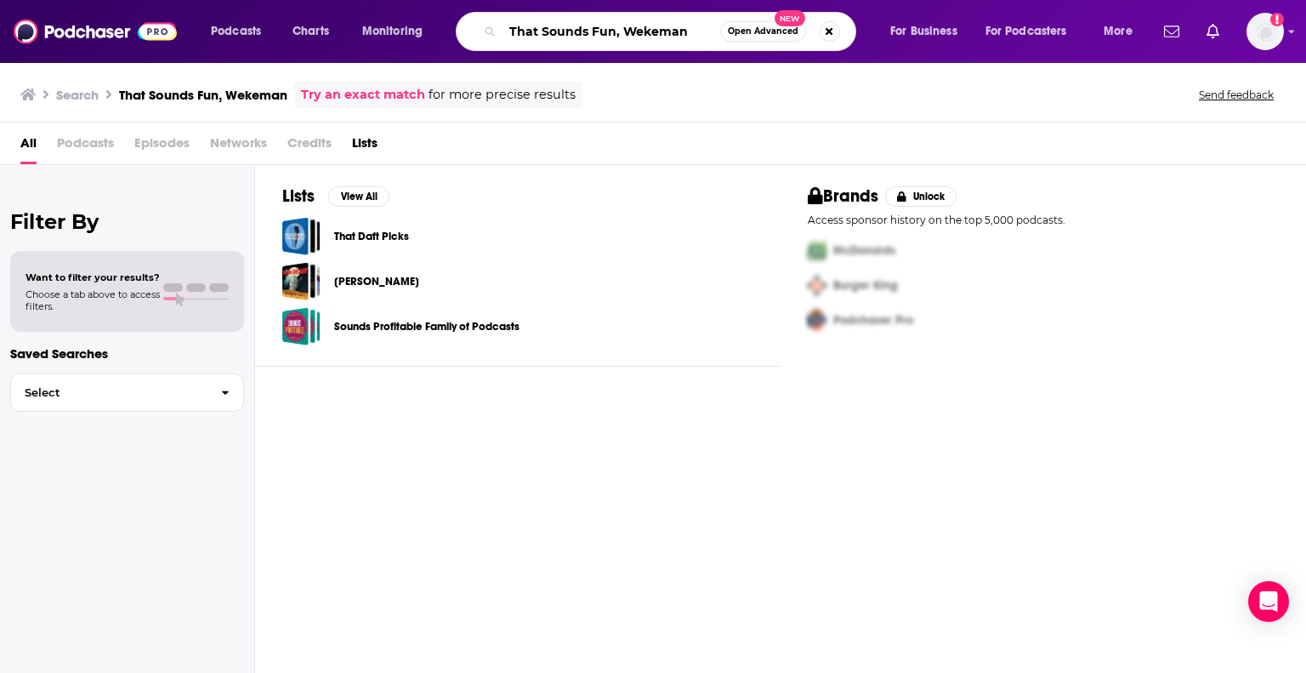
drag, startPoint x: 688, startPoint y: 37, endPoint x: 623, endPoint y: 26, distance: 66.3
click at [623, 26] on input "That Sounds Fun, Wekeman" at bounding box center [612, 31] width 218 height 27
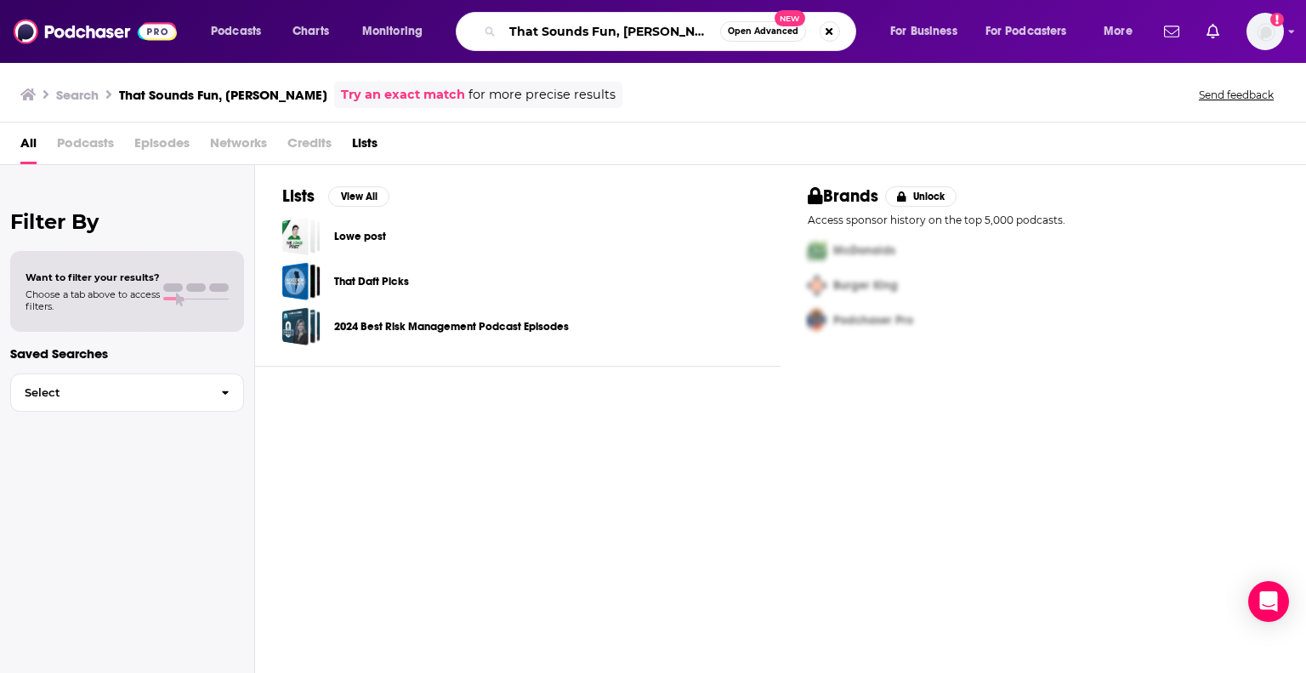
drag, startPoint x: 621, startPoint y: 31, endPoint x: 660, endPoint y: 37, distance: 39.5
click at [660, 37] on input "That Sounds Fun, [PERSON_NAME]" at bounding box center [612, 31] width 218 height 27
click at [650, 26] on input "That Sounds Fun, [PERSON_NAME]" at bounding box center [612, 31] width 218 height 27
drag, startPoint x: 619, startPoint y: 30, endPoint x: 720, endPoint y: 39, distance: 100.8
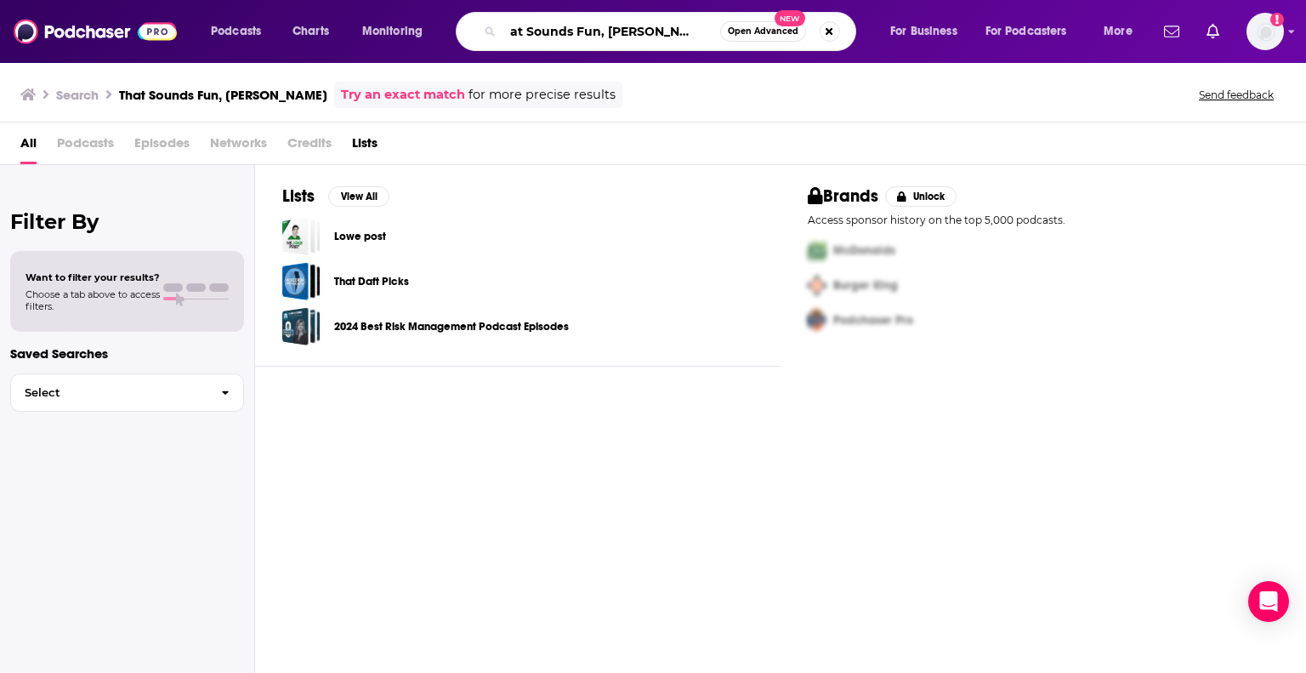
click at [720, 39] on input "That Sounds Fun, [PERSON_NAME]" at bounding box center [612, 31] width 218 height 27
type input "That Sounds Fun, Single [DATE]"
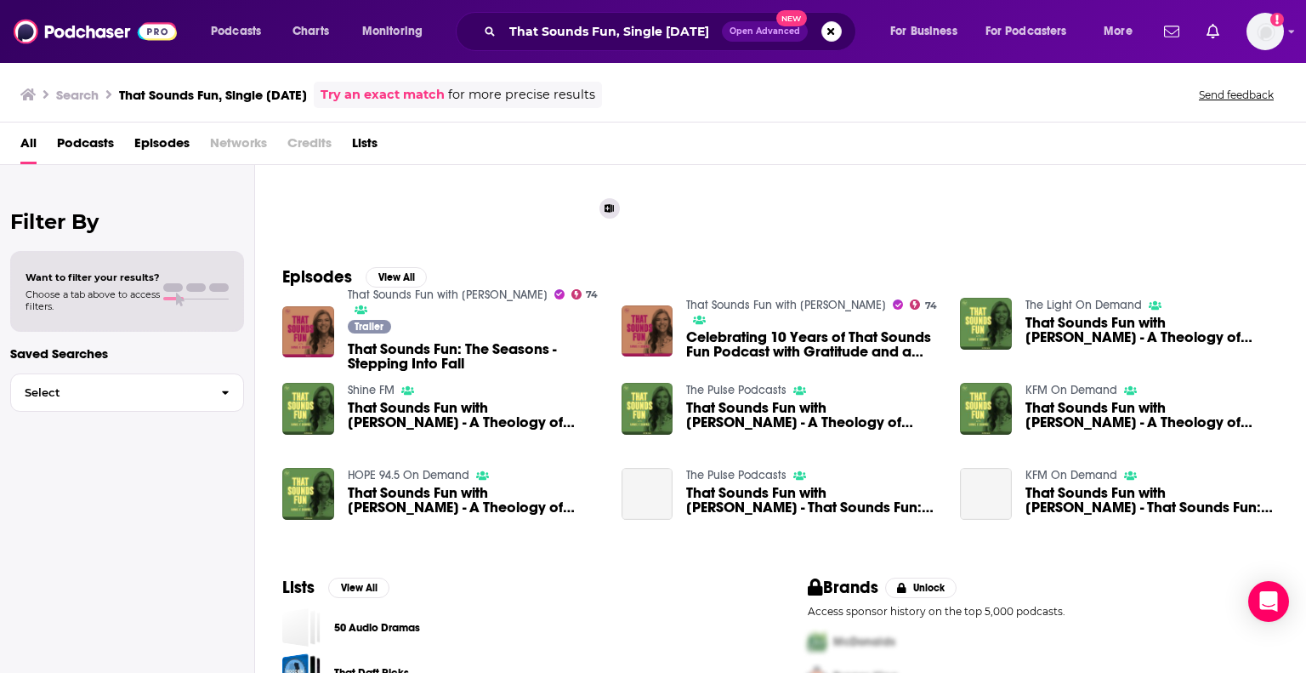
scroll to position [170, 0]
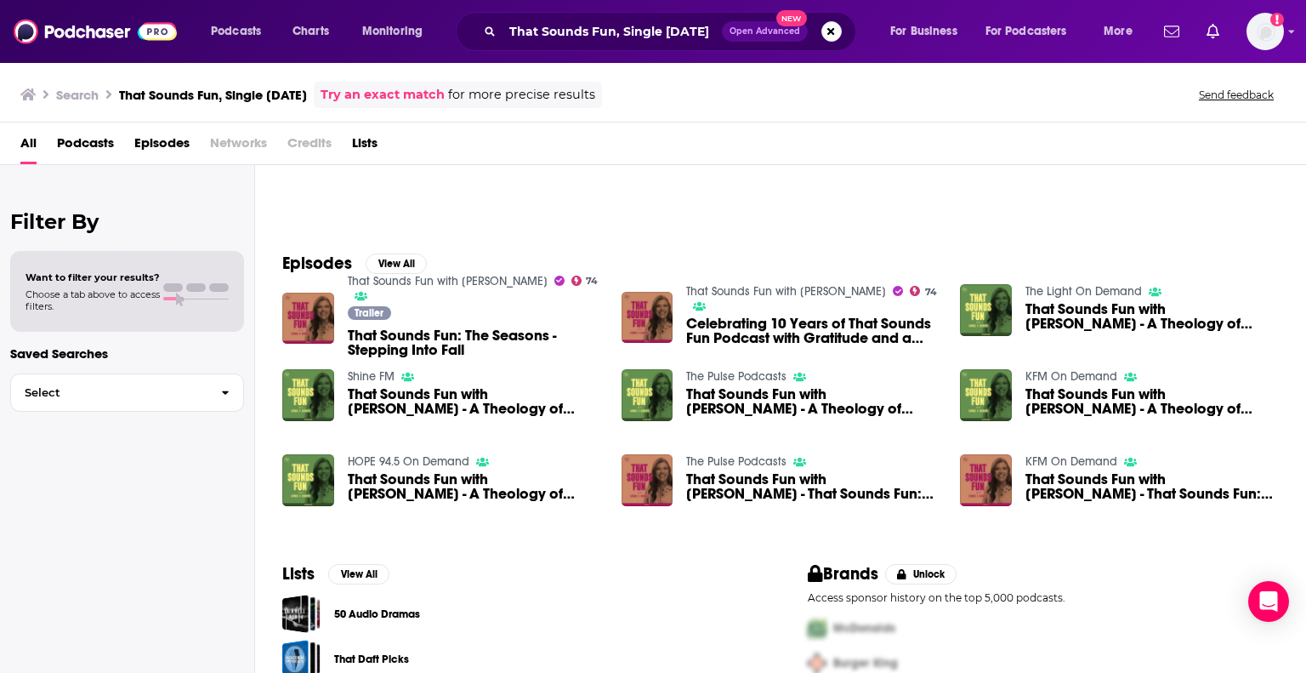
click at [1027, 322] on span "That Sounds Fun with [PERSON_NAME] - A Theology of Singleness with [PERSON_NAME…" at bounding box center [1152, 316] width 253 height 29
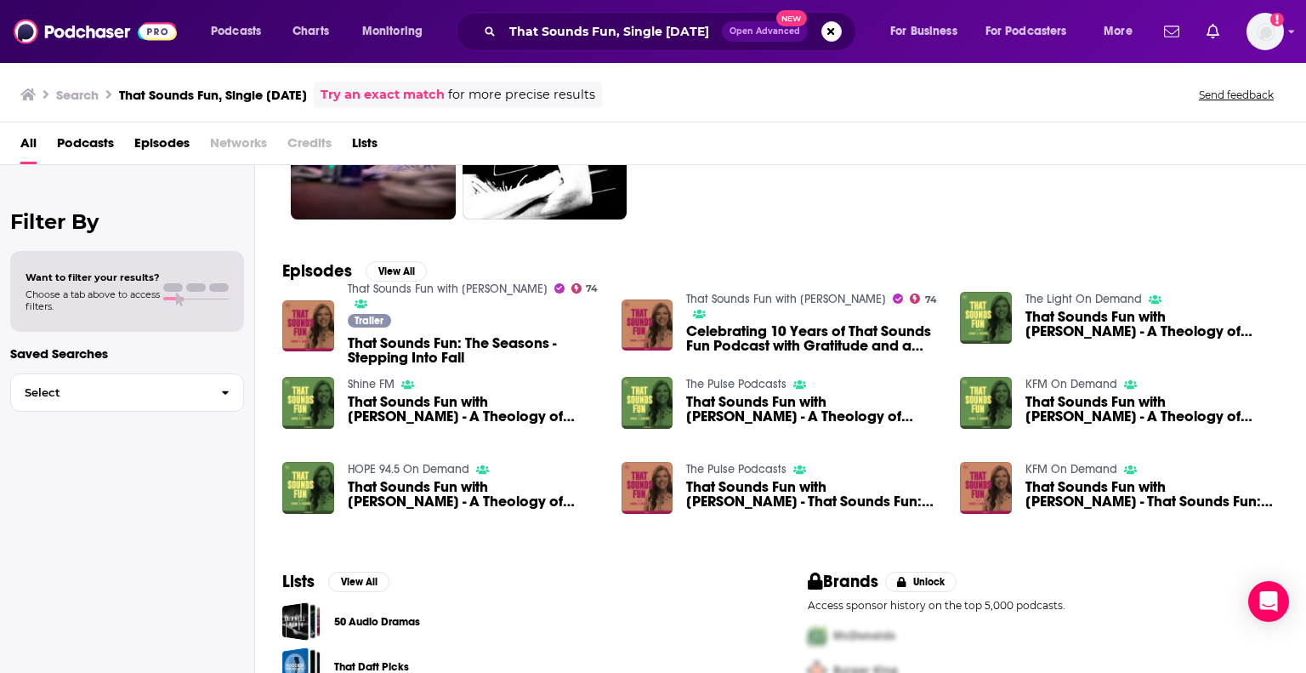
scroll to position [170, 0]
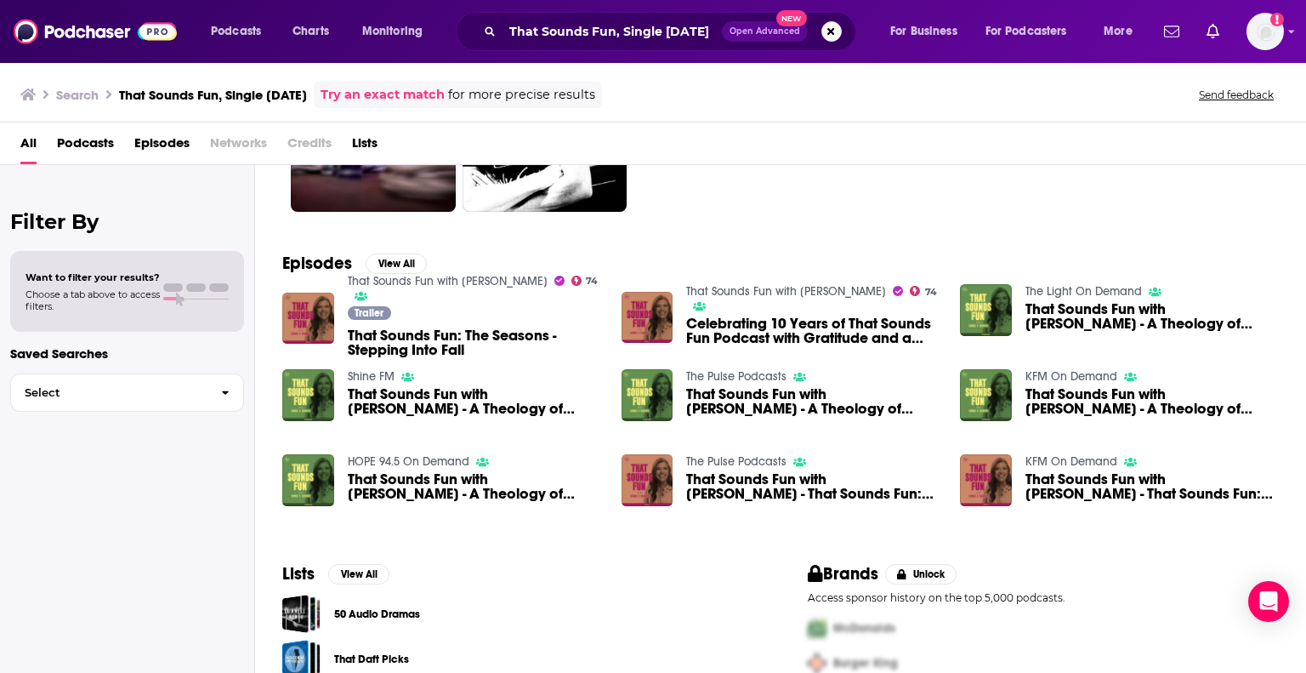
click at [813, 403] on span "That Sounds Fun with [PERSON_NAME] - A Theology of Singleness with [PERSON_NAME…" at bounding box center [812, 401] width 253 height 29
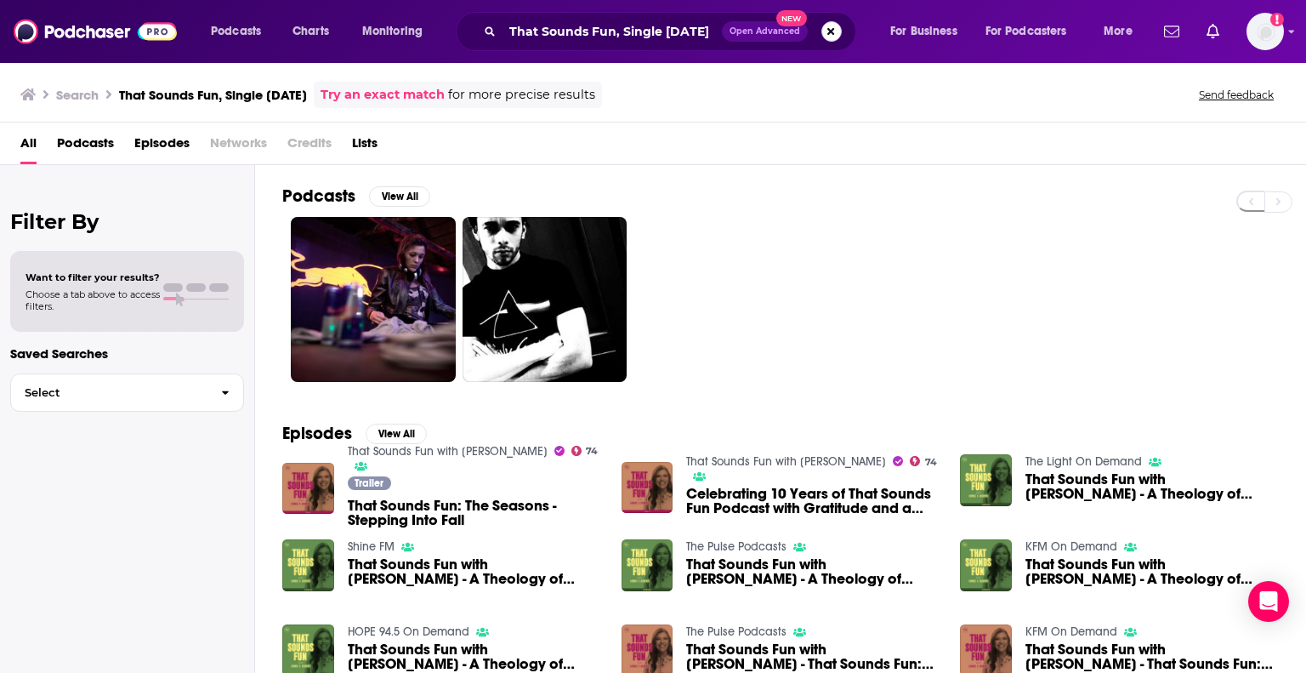
click at [828, 33] on button "Search podcasts, credits, & more..." at bounding box center [832, 31] width 20 height 20
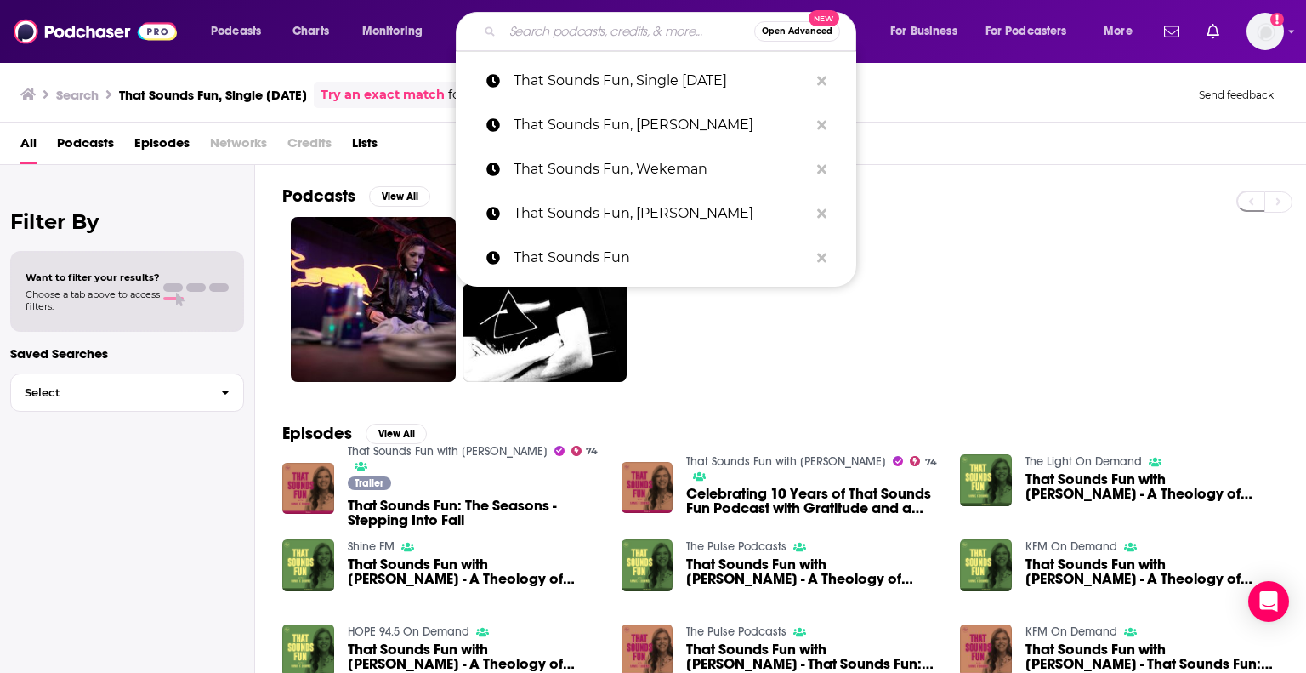
click at [691, 32] on input "Search podcasts, credits, & more..." at bounding box center [629, 31] width 252 height 27
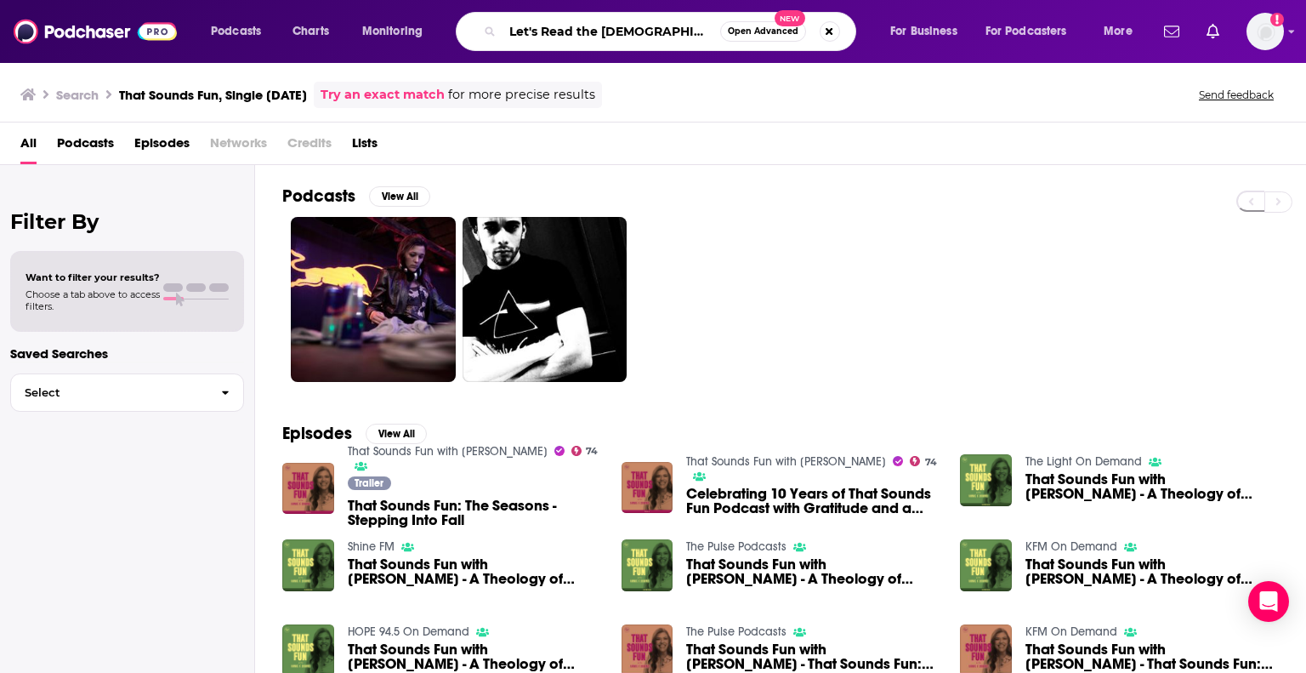
type input "Let's Read the [DEMOGRAPHIC_DATA]"
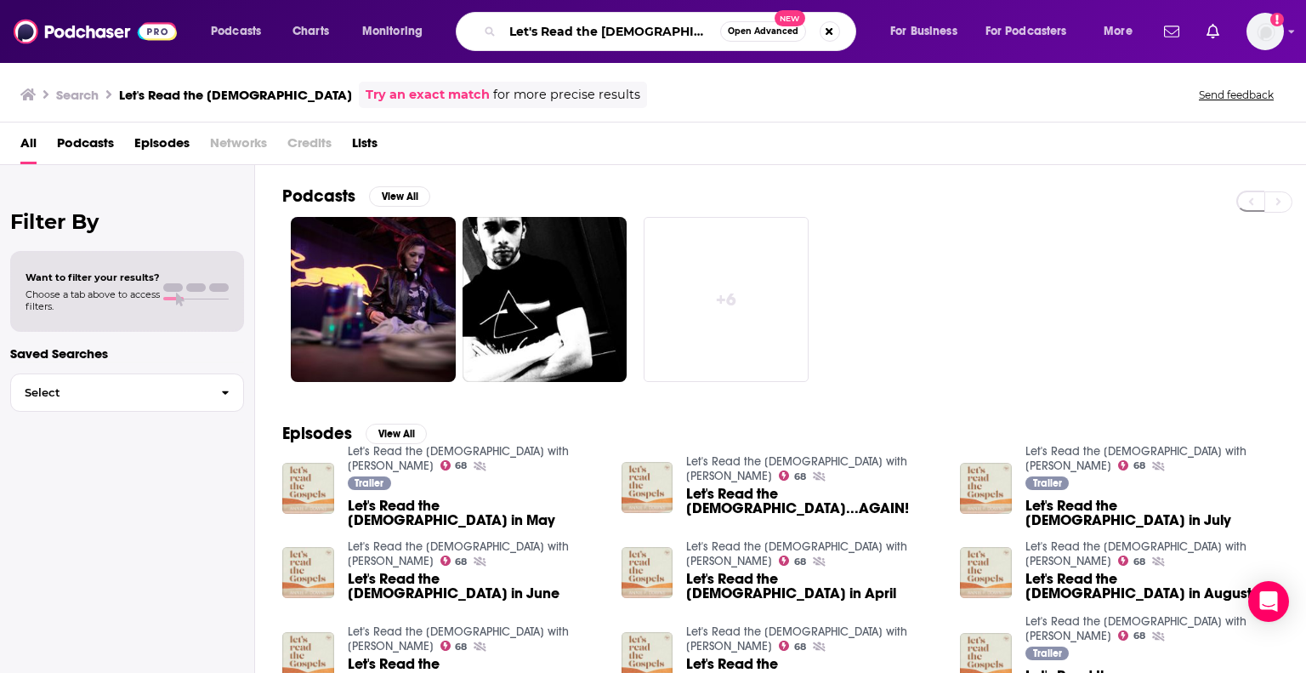
click at [712, 41] on input "Let's Read the [DEMOGRAPHIC_DATA]" at bounding box center [612, 31] width 218 height 27
click at [730, 236] on link "+ 6" at bounding box center [726, 299] width 165 height 165
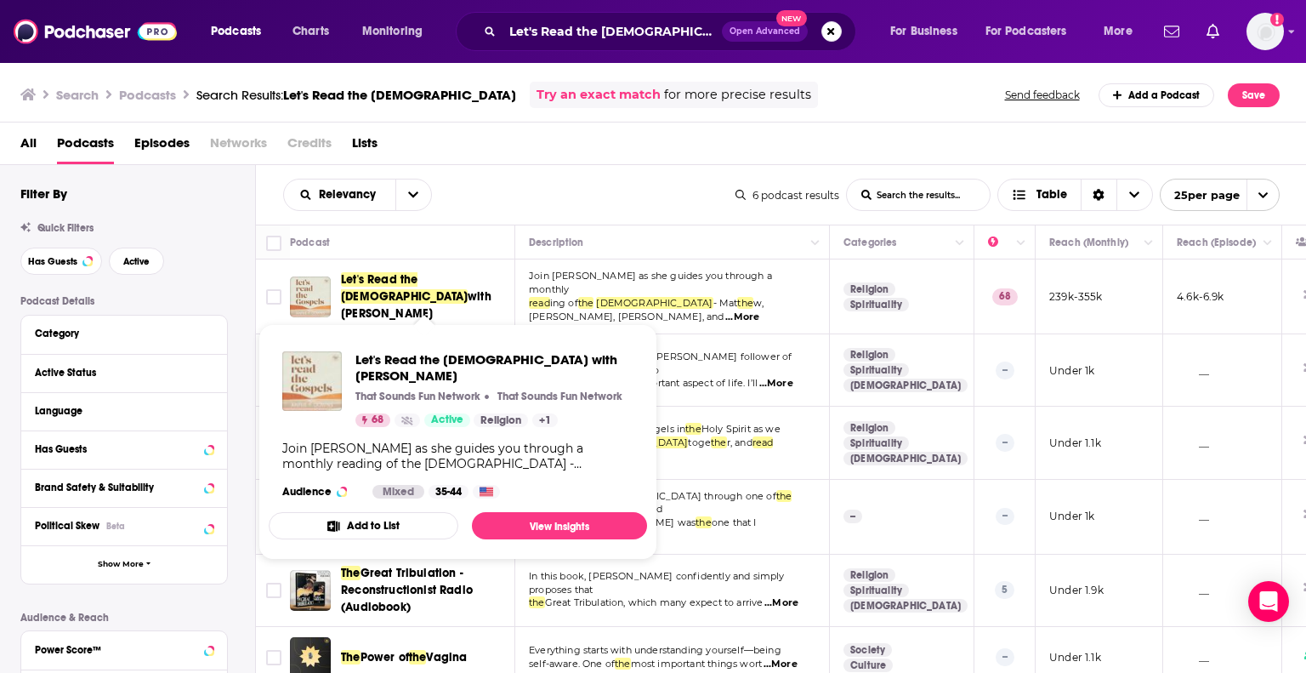
click at [447, 281] on span "Let's Read the [DEMOGRAPHIC_DATA]" at bounding box center [404, 287] width 127 height 31
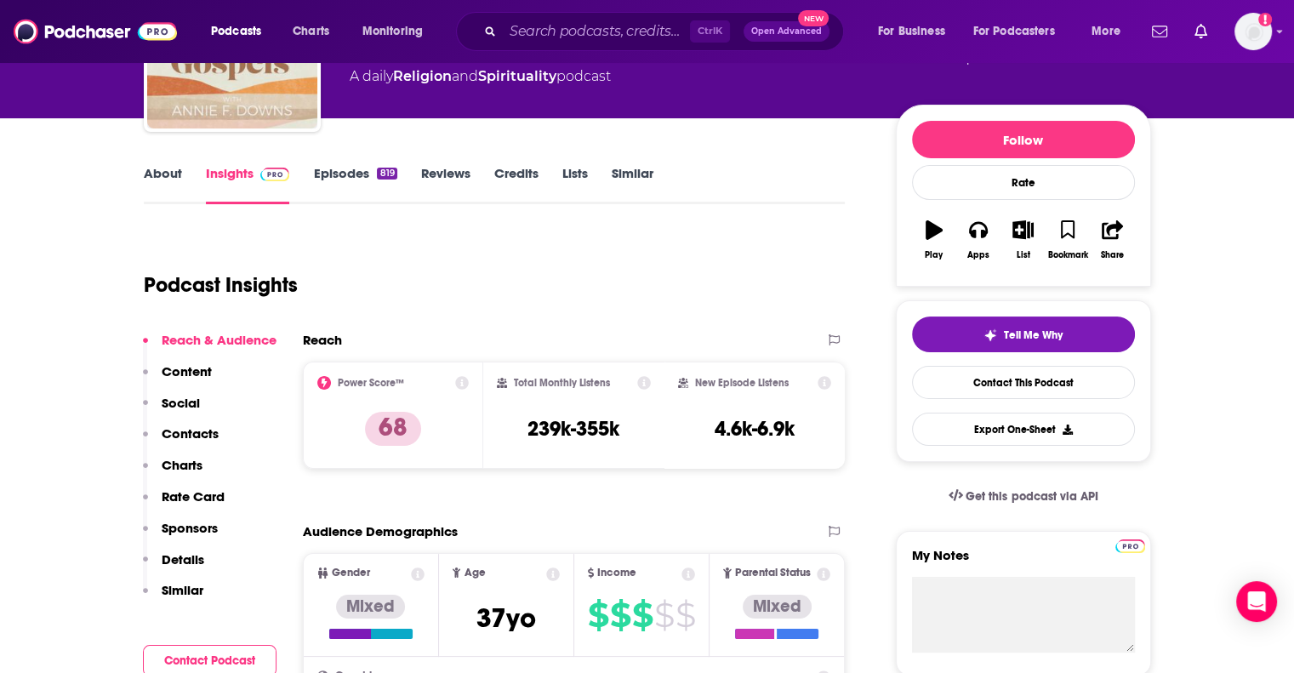
scroll to position [170, 0]
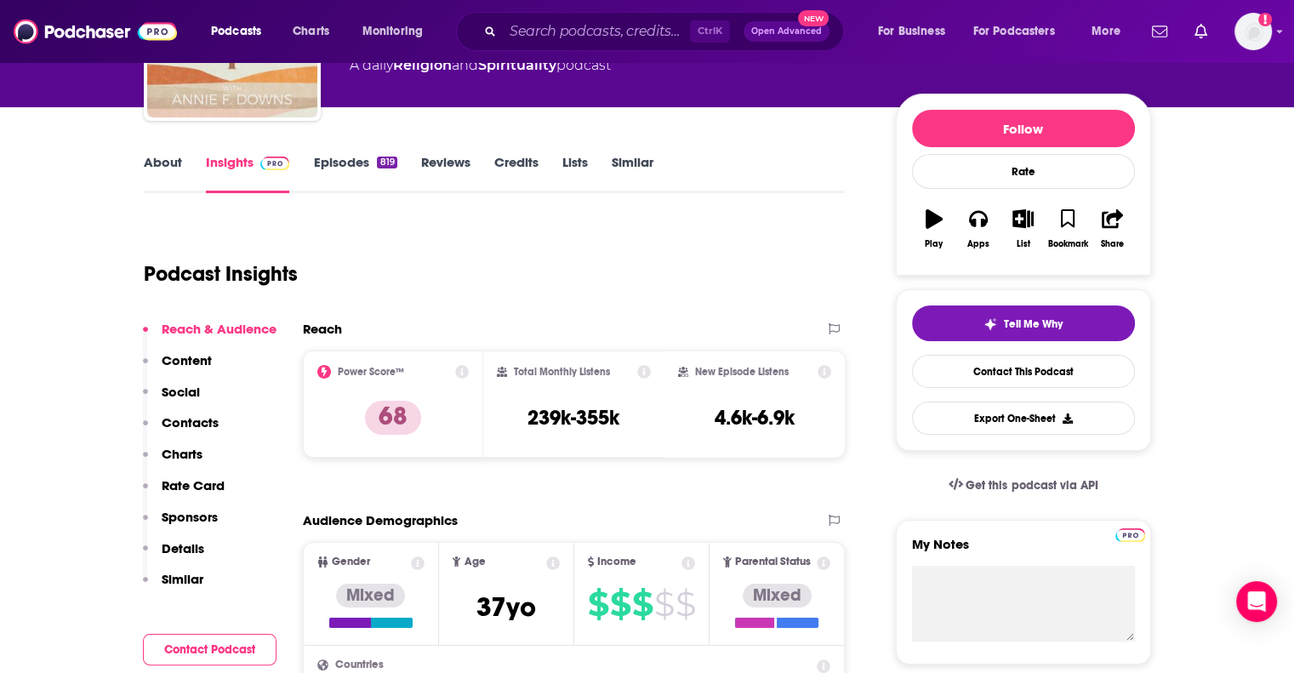
click at [174, 160] on link "About" at bounding box center [163, 173] width 38 height 39
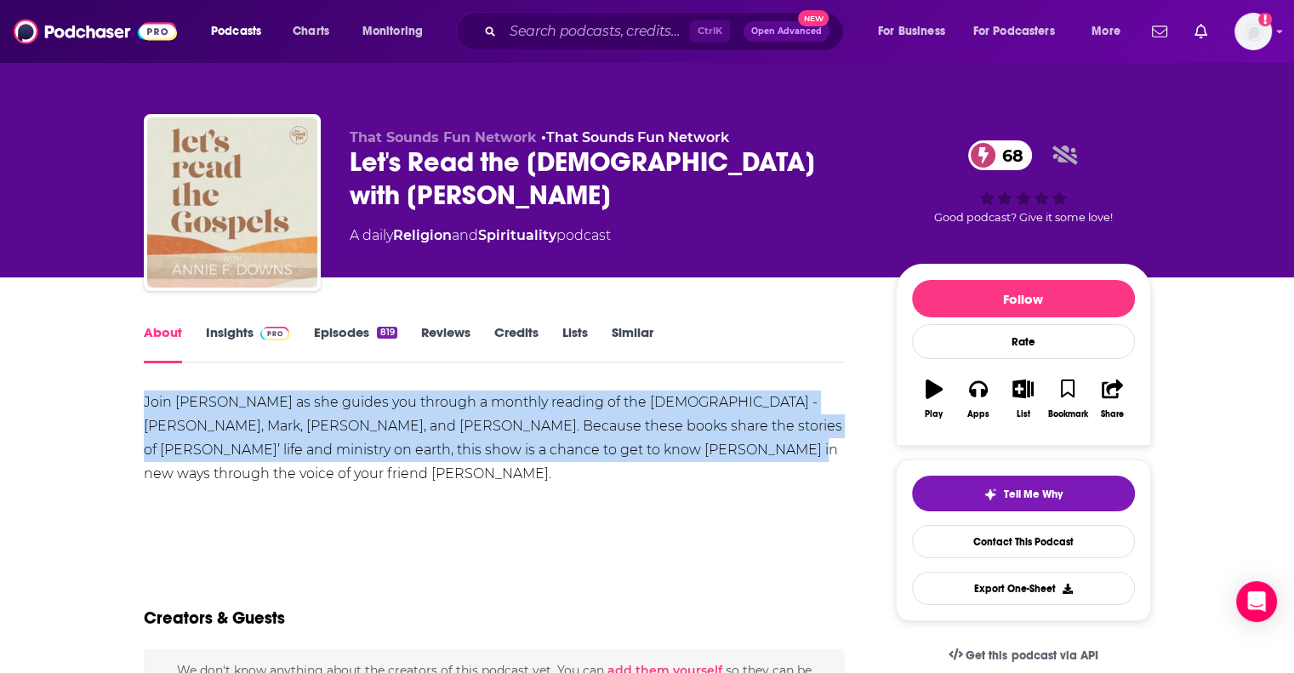
drag, startPoint x: 703, startPoint y: 452, endPoint x: 138, endPoint y: 404, distance: 567.6
click at [156, 401] on div "Join [PERSON_NAME] as she guides you through a monthly reading of the [DEMOGRAP…" at bounding box center [495, 437] width 702 height 95
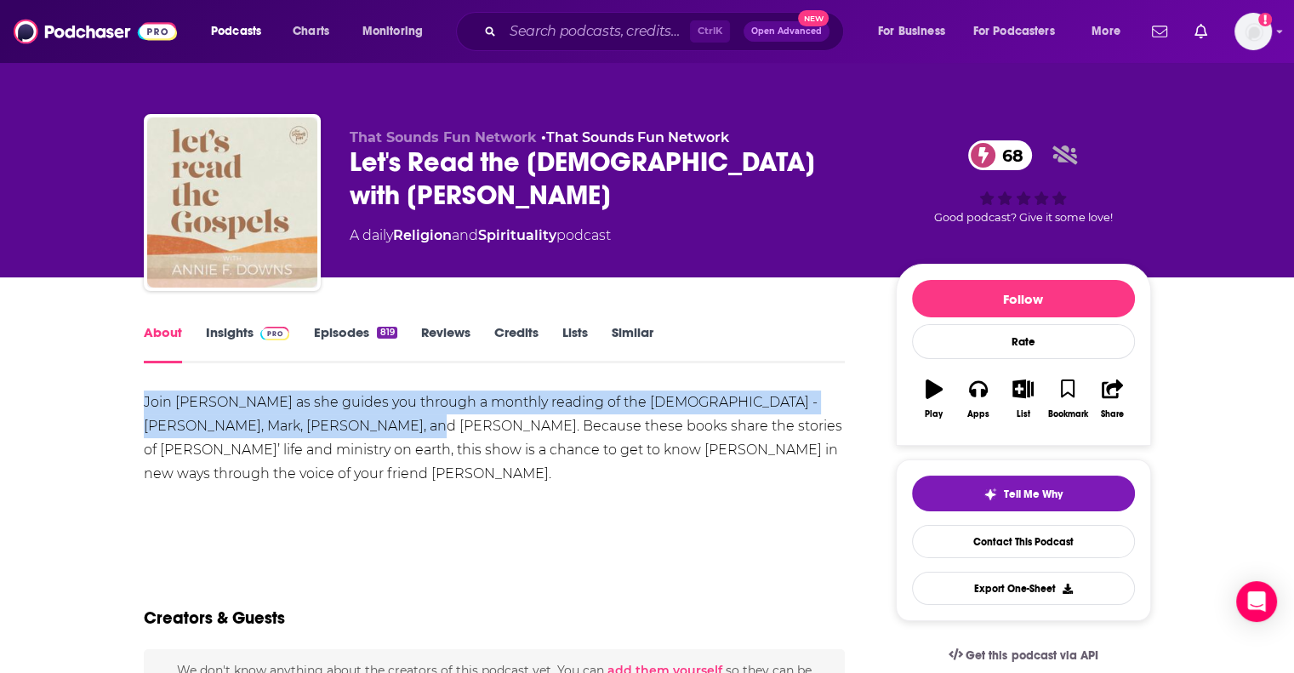
drag, startPoint x: 142, startPoint y: 399, endPoint x: 371, endPoint y: 440, distance: 232.4
